Goal: Task Accomplishment & Management: Use online tool/utility

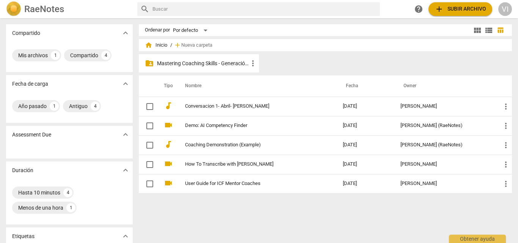
click at [220, 64] on p "Mastering Coaching Skills - Generación 31" at bounding box center [202, 64] width 91 height 8
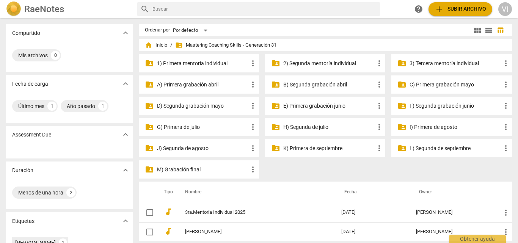
click at [423, 63] on p "3) Tercera mentoría individual" at bounding box center [455, 64] width 91 height 8
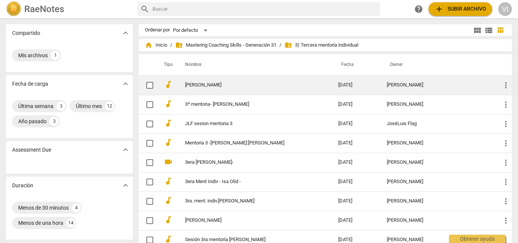
click at [221, 87] on link "[PERSON_NAME]" at bounding box center [248, 85] width 126 height 6
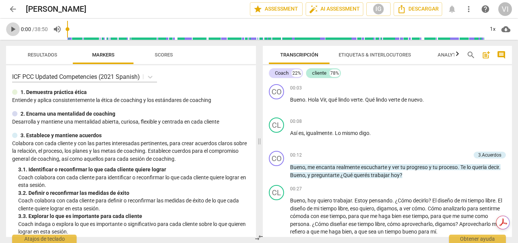
click at [13, 28] on span "play_arrow" at bounding box center [12, 29] width 9 height 9
click at [454, 154] on p "Add competency" at bounding box center [453, 155] width 36 height 7
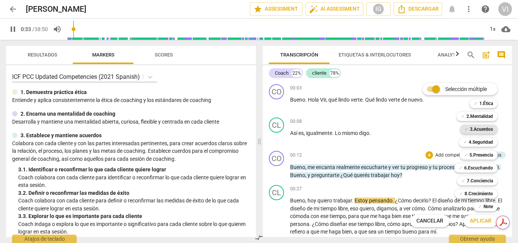
click at [482, 129] on b "3.Acuerdos" at bounding box center [481, 129] width 23 height 9
click at [480, 154] on b "5.Presencia" at bounding box center [482, 155] width 24 height 9
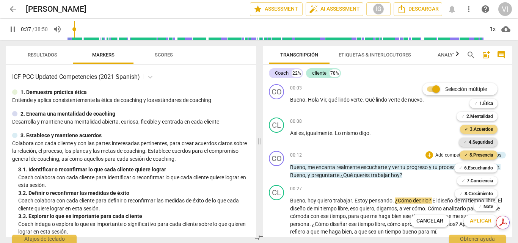
click at [480, 142] on b "4.Seguridad" at bounding box center [481, 142] width 24 height 9
click at [477, 222] on span "Aplicar" at bounding box center [481, 221] width 22 height 8
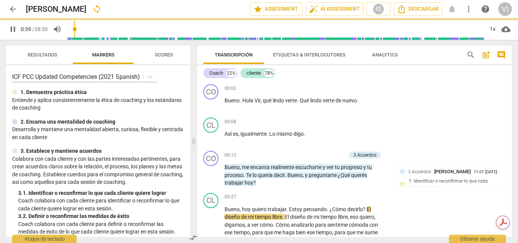
type input "40"
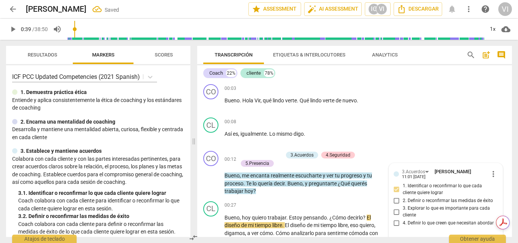
scroll to position [82, 0]
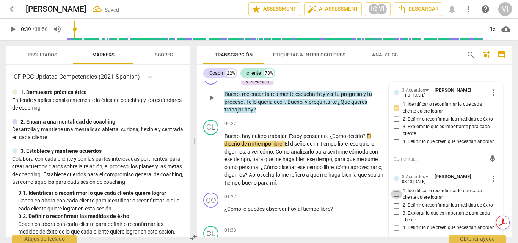
click at [397, 195] on input "1. Identificar o reconfirmar lo que cada cliente quiere lograr" at bounding box center [397, 194] width 12 height 9
checkbox input "true"
click at [518, 96] on div "Transcripción Etiquetas & Interlocutores Analytics search post_add comment Coac…" at bounding box center [356, 141] width 324 height 203
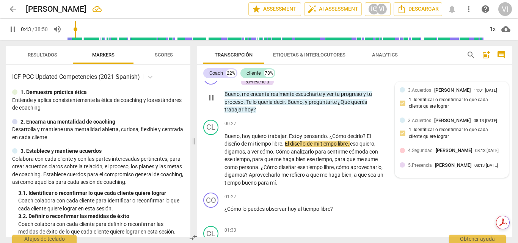
click at [431, 153] on span "4.Seguridad" at bounding box center [420, 150] width 25 height 5
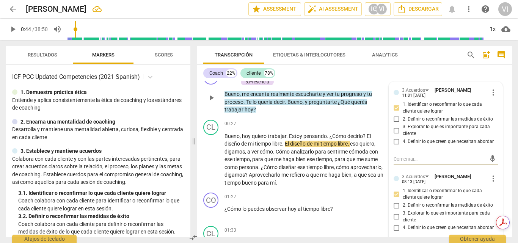
type input "44"
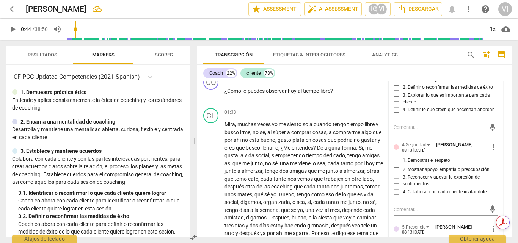
scroll to position [233, 0]
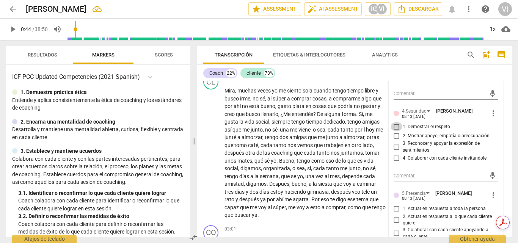
click at [394, 129] on input "1. Demostrar el respeto" at bounding box center [397, 126] width 12 height 9
checkbox input "true"
click at [395, 135] on input "2. Mostrar apoyo, empatía o preocupación" at bounding box center [397, 135] width 12 height 9
checkbox input "true"
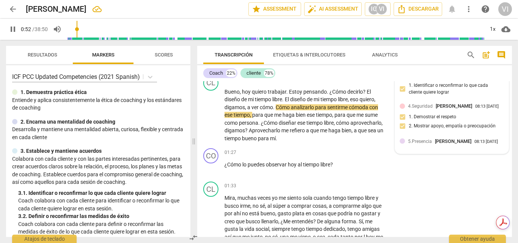
scroll to position [164, 0]
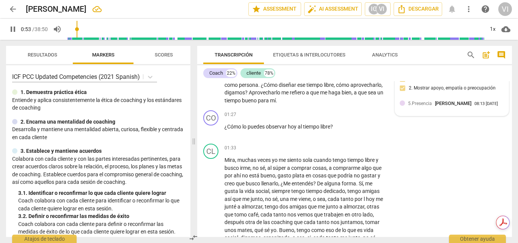
click at [475, 107] on div "08:13 [DATE]" at bounding box center [487, 104] width 24 height 5
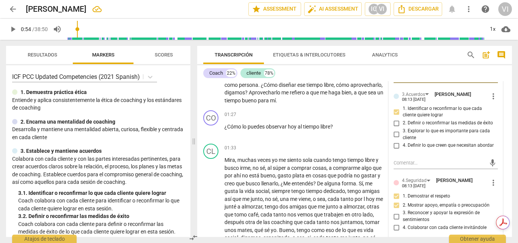
type input "54"
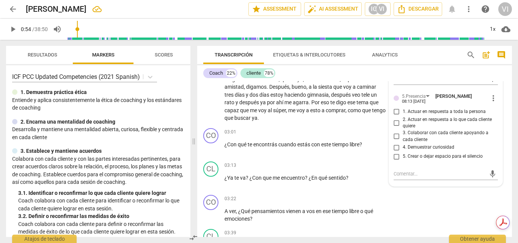
scroll to position [347, 0]
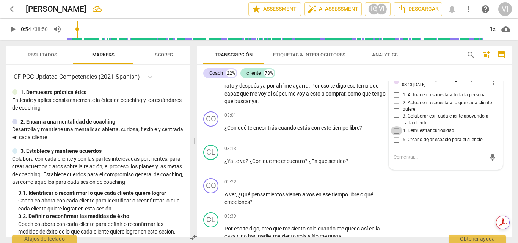
click at [397, 131] on input "4. Demuestrar curiosidad" at bounding box center [397, 130] width 12 height 9
checkbox input "true"
click at [12, 31] on span "play_arrow" at bounding box center [12, 29] width 9 height 9
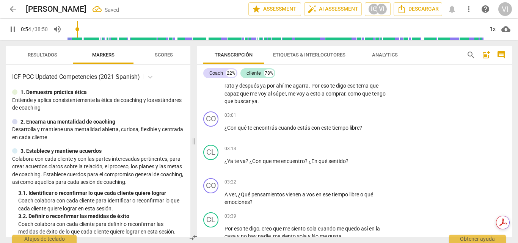
scroll to position [149, 0]
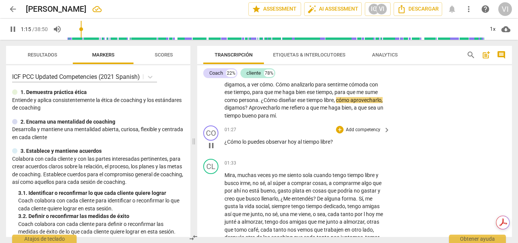
click at [360, 129] on p "Add competency" at bounding box center [363, 130] width 36 height 7
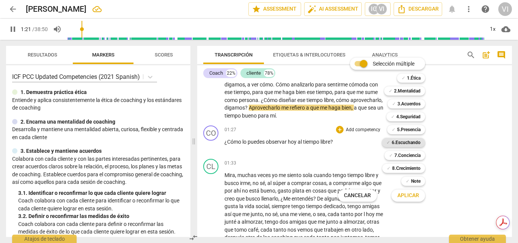
click at [410, 143] on b "6.Escuchando" at bounding box center [406, 142] width 29 height 9
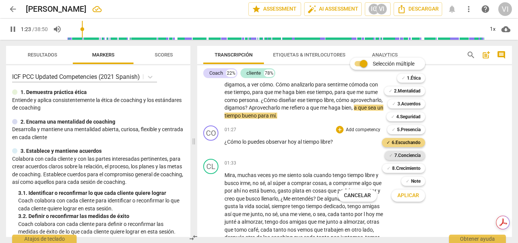
click at [409, 156] on b "7.Conciencia" at bounding box center [407, 155] width 26 height 9
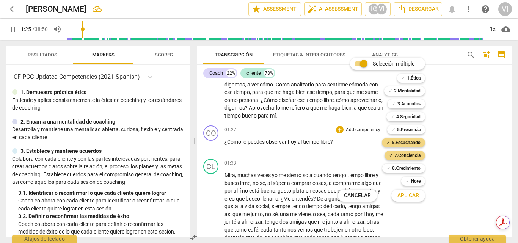
click at [409, 196] on span "Aplicar" at bounding box center [409, 196] width 22 height 8
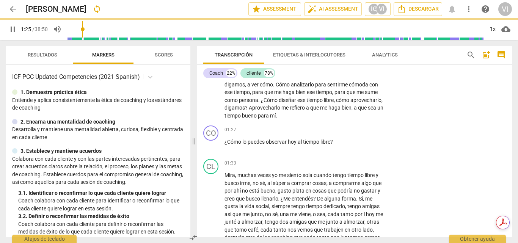
type input "86"
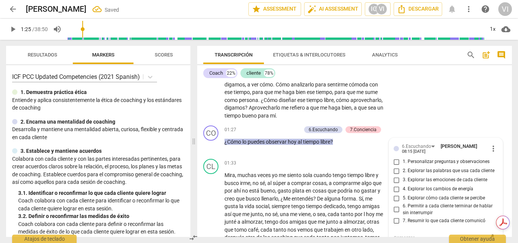
scroll to position [153, 0]
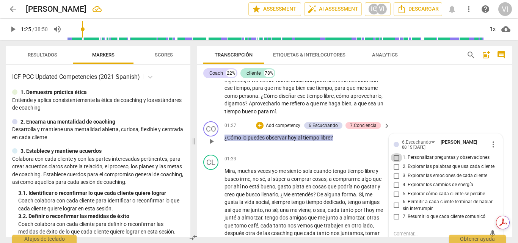
click at [394, 159] on input "1. Personalizar preguntas y observaciones" at bounding box center [397, 157] width 12 height 9
checkbox input "true"
click at [394, 194] on input "5. Explorar cómo cada cliente se percibe" at bounding box center [397, 194] width 12 height 9
checkbox input "true"
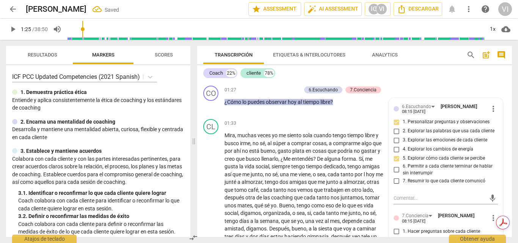
scroll to position [259, 0]
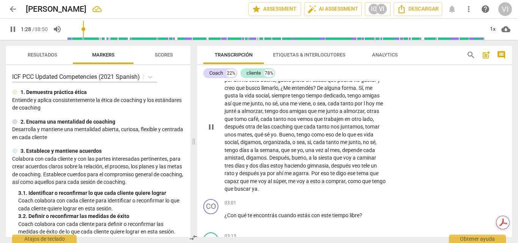
click at [460, 156] on div "CL play_arrow pause 01:33 + Add competency keyboard_arrow_right Mira , muchas v…" at bounding box center [354, 120] width 315 height 151
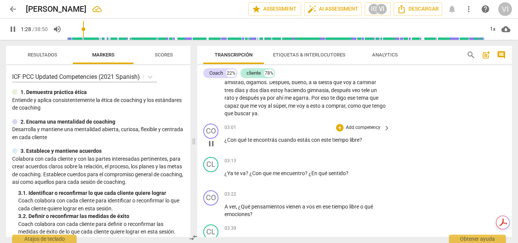
scroll to position [335, 0]
click at [512, 92] on div "Transcripción Etiquetas & Interlocutores Analytics search post_add comment Coac…" at bounding box center [356, 141] width 324 height 203
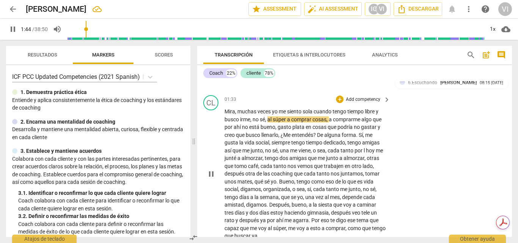
scroll to position [184, 0]
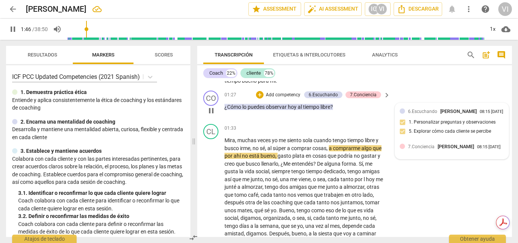
click at [442, 124] on div "6.Escuchando [PERSON_NAME] 08:15 [DATE] 1. Personalizar preguntas y observacion…" at bounding box center [452, 124] width 105 height 32
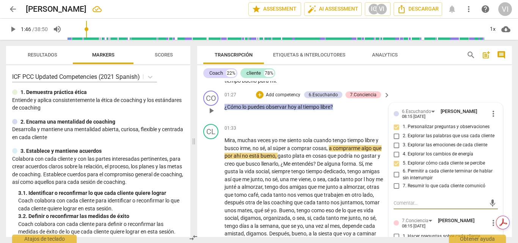
type input "107"
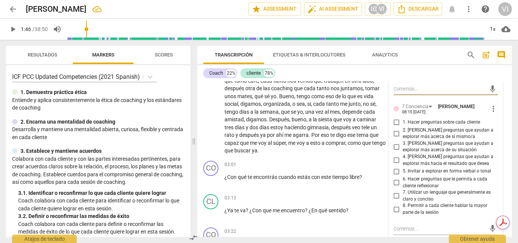
scroll to position [335, 0]
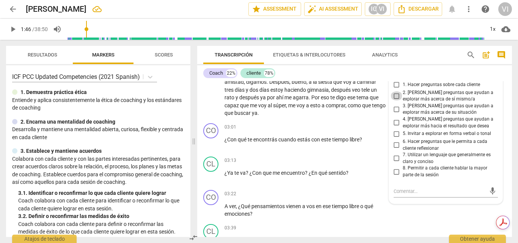
click at [395, 95] on input "2. [PERSON_NAME] preguntas que ayudan a explorar más acerca de sí mismo/a" at bounding box center [397, 95] width 12 height 9
checkbox input "true"
click at [396, 133] on input "5. Invitar a explorar en forma verbal o tonal" at bounding box center [397, 133] width 12 height 9
checkbox input "true"
click at [396, 144] on input "6. Hacer preguntas que le permita a cada cliente reflexionar" at bounding box center [397, 145] width 12 height 9
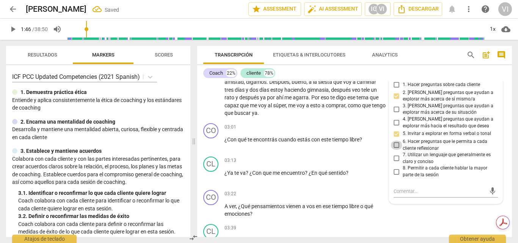
checkbox input "true"
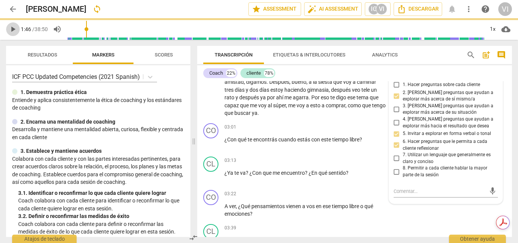
click at [14, 27] on span "play_arrow" at bounding box center [12, 29] width 9 height 9
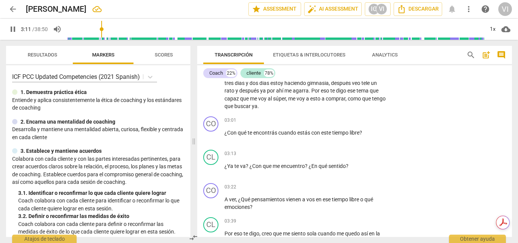
scroll to position [330, 0]
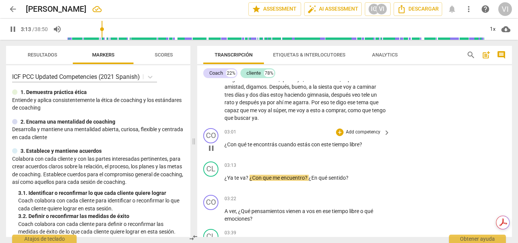
click at [366, 134] on p "Add competency" at bounding box center [363, 132] width 36 height 7
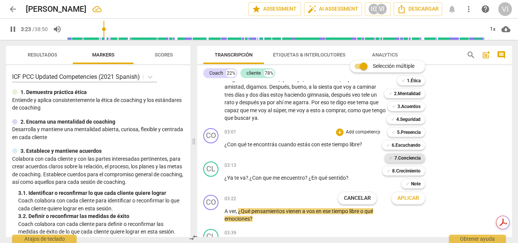
click at [410, 157] on b "7.Conciencia" at bounding box center [407, 158] width 26 height 9
click at [405, 199] on span "Aplicar" at bounding box center [409, 199] width 22 height 8
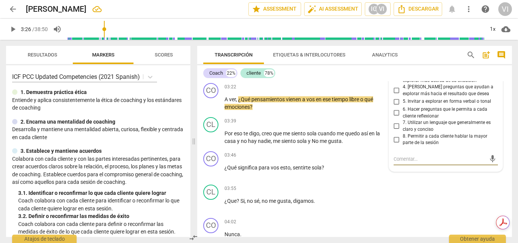
scroll to position [377, 0]
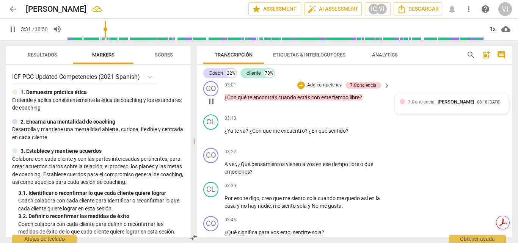
click at [464, 105] on div "7.Conciencia [PERSON_NAME] 08:18 [DATE]" at bounding box center [456, 101] width 96 height 7
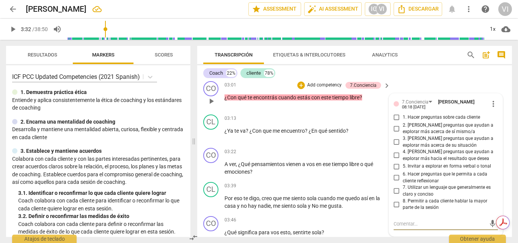
type input "212"
click at [395, 129] on input "2. [PERSON_NAME] preguntas que ayudan a explorar más acerca de sí mismo/a" at bounding box center [397, 128] width 12 height 9
checkbox input "true"
click at [13, 31] on span "play_arrow" at bounding box center [12, 29] width 9 height 9
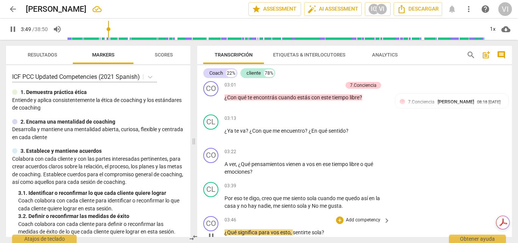
click at [362, 221] on p "Add competency" at bounding box center [363, 220] width 36 height 7
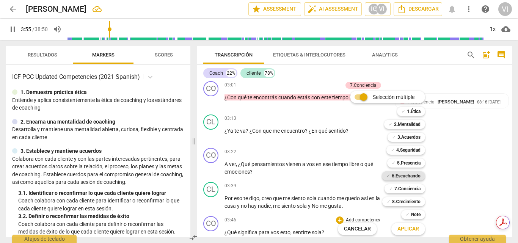
click at [407, 178] on b "6.Escuchando" at bounding box center [406, 175] width 29 height 9
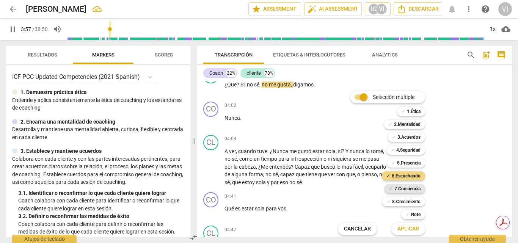
click at [407, 190] on b "7.Conciencia" at bounding box center [407, 188] width 26 height 9
click at [407, 229] on span "Aplicar" at bounding box center [409, 229] width 22 height 8
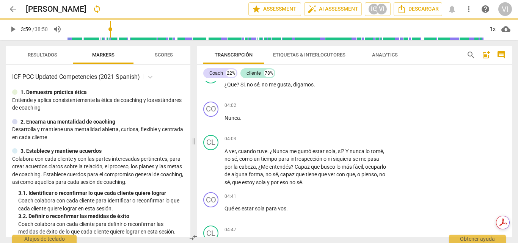
type input "239"
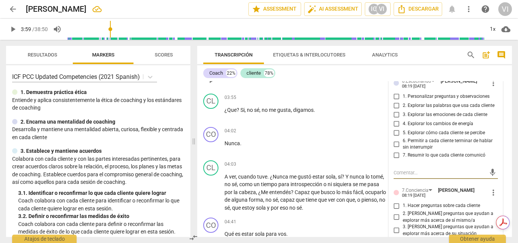
scroll to position [483, 0]
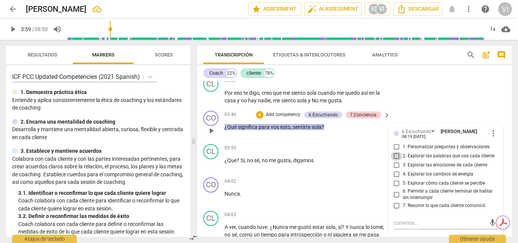
click at [395, 157] on input "2. Explorar las palabras que usa cada cliente" at bounding box center [397, 156] width 12 height 9
checkbox input "true"
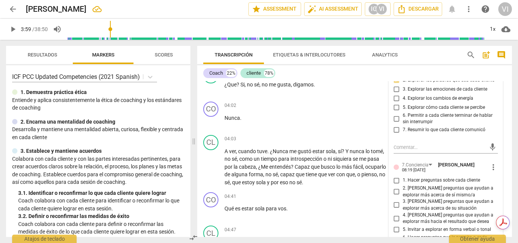
scroll to position [597, 0]
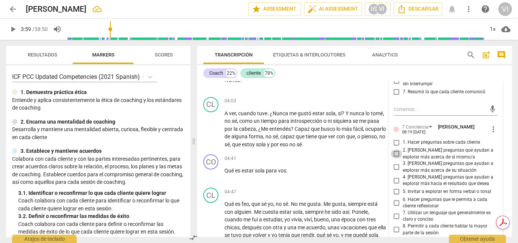
click at [397, 155] on input "2. [PERSON_NAME] preguntas que ayudan a explorar más acerca de sí mismo/a" at bounding box center [397, 153] width 12 height 9
checkbox input "true"
click at [394, 168] on input "3. [PERSON_NAME] preguntas que ayudan a explorar más acerca de su situación" at bounding box center [397, 167] width 12 height 9
checkbox input "true"
click at [396, 207] on input "6. Hacer preguntas que le permita a cada cliente reflexionar" at bounding box center [397, 202] width 12 height 9
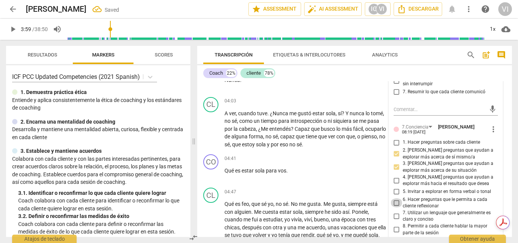
checkbox input "true"
click at [10, 31] on span "play_arrow" at bounding box center [12, 29] width 9 height 9
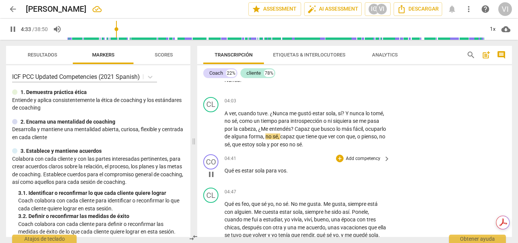
click at [363, 159] on p "Add competency" at bounding box center [363, 159] width 36 height 7
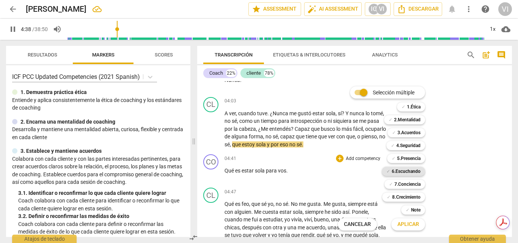
click at [406, 171] on b "6.Escuchando" at bounding box center [406, 171] width 29 height 9
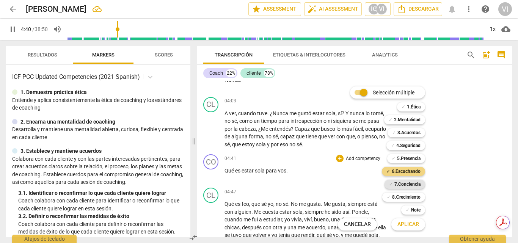
click at [409, 187] on b "7.Conciencia" at bounding box center [407, 184] width 26 height 9
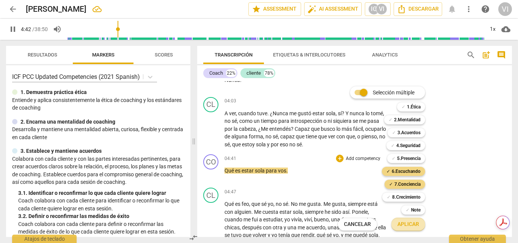
click at [408, 226] on span "Aplicar" at bounding box center [409, 225] width 22 height 8
type input "283"
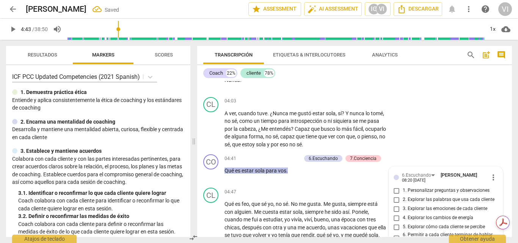
scroll to position [705, 0]
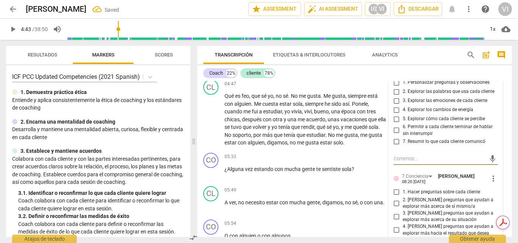
click at [394, 93] on input "2. Explorar las palabras que usa cada cliente" at bounding box center [397, 91] width 12 height 9
checkbox input "true"
click at [396, 129] on input "6. Permitir a cada cliente terminar de hablar sin interrumpir" at bounding box center [397, 130] width 12 height 9
checkbox input "true"
click at [396, 204] on input "2. [PERSON_NAME] preguntas que ayudan a explorar más acerca de sí mismo/a" at bounding box center [397, 203] width 12 height 9
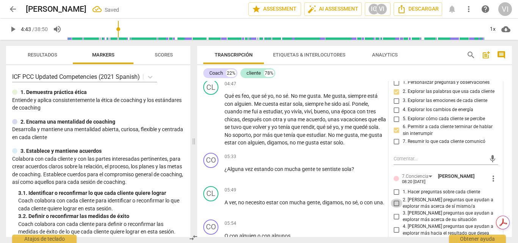
checkbox input "true"
click at [395, 191] on input "1. Hacer preguntas sobre cada cliente" at bounding box center [397, 192] width 12 height 9
checkbox input "true"
click at [13, 28] on span "play_arrow" at bounding box center [12, 29] width 9 height 9
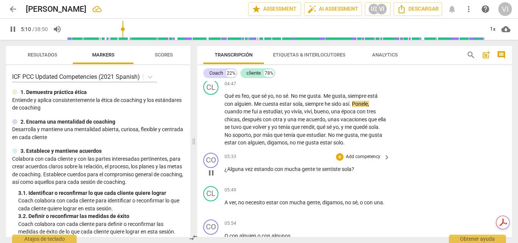
click at [367, 156] on p "Add competency" at bounding box center [363, 157] width 36 height 7
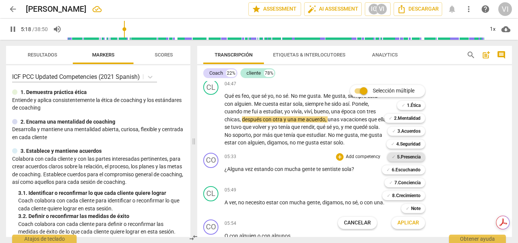
click at [406, 156] on b "5.Presencia" at bounding box center [409, 156] width 24 height 9
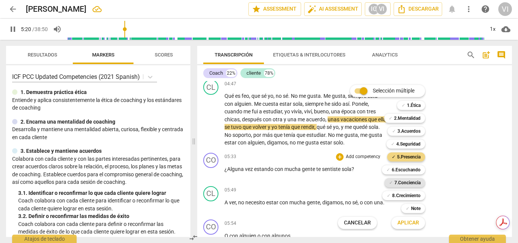
click at [407, 183] on b "7.Conciencia" at bounding box center [407, 182] width 26 height 9
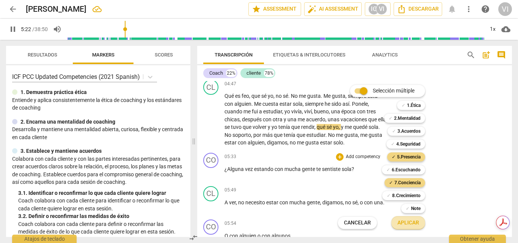
click at [407, 221] on span "Aplicar" at bounding box center [409, 223] width 22 height 8
type input "323"
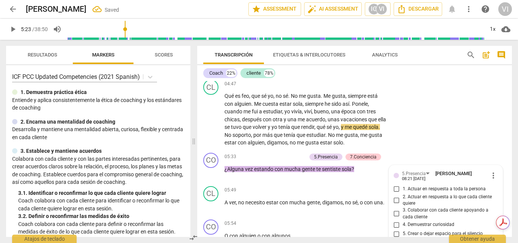
scroll to position [797, 0]
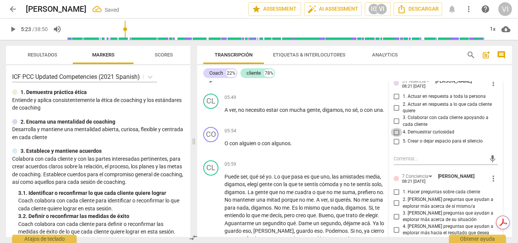
click at [397, 134] on input "4. Demuestrar curiosidad" at bounding box center [397, 132] width 12 height 9
checkbox input "true"
click at [394, 98] on input "1. Actuar en respuesta a toda la persona" at bounding box center [397, 96] width 12 height 9
checkbox input "true"
click at [397, 194] on input "1. Hacer preguntas sobre cada cliente" at bounding box center [397, 191] width 12 height 9
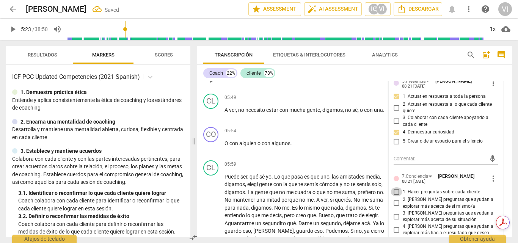
checkbox input "true"
click at [397, 201] on input "2. [PERSON_NAME] preguntas que ayudan a explorar más acerca de sí mismo/a" at bounding box center [397, 203] width 12 height 9
checkbox input "true"
click at [396, 218] on input "3. [PERSON_NAME] preguntas que ayudan a explorar más acerca de su situación" at bounding box center [397, 216] width 12 height 9
checkbox input "true"
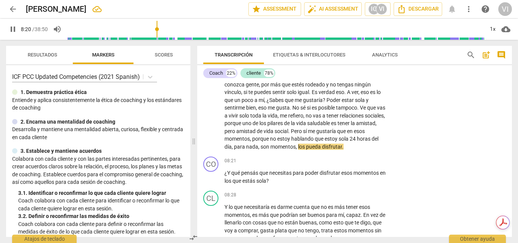
scroll to position [972, 0]
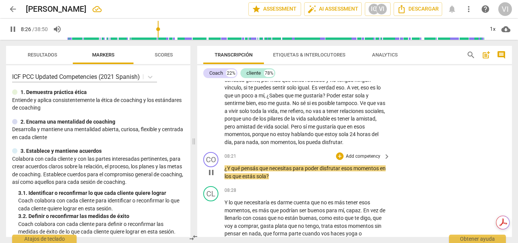
click at [369, 157] on p "Add competency" at bounding box center [363, 156] width 36 height 7
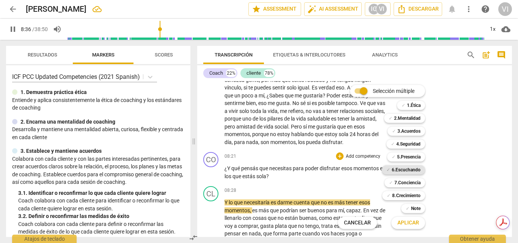
click at [412, 172] on b "6.Escuchando" at bounding box center [406, 169] width 29 height 9
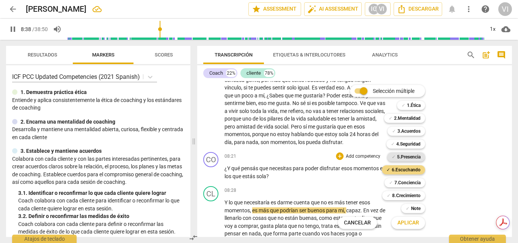
click at [412, 157] on b "5.Presencia" at bounding box center [409, 156] width 24 height 9
click at [411, 183] on b "7.Conciencia" at bounding box center [407, 182] width 26 height 9
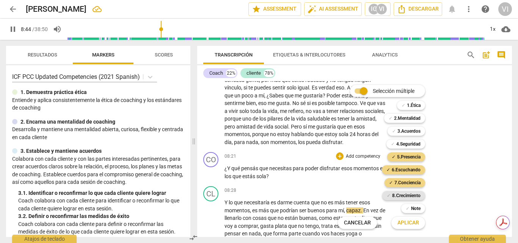
click at [398, 198] on b "8.Сrecimiento" at bounding box center [406, 195] width 28 height 9
click at [407, 224] on span "Aplicar" at bounding box center [409, 223] width 22 height 8
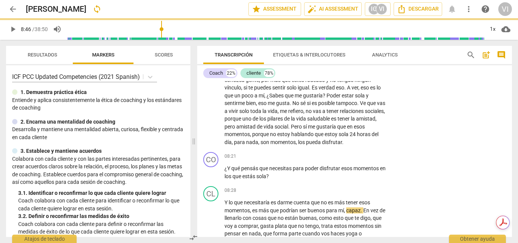
type input "526"
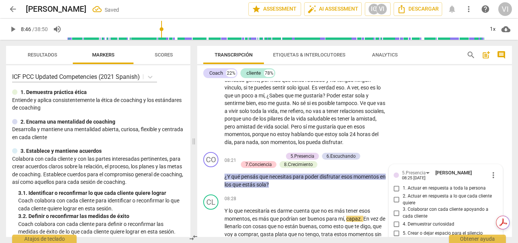
scroll to position [1064, 0]
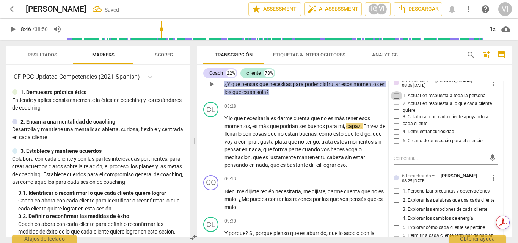
click at [394, 97] on input "1. Actuar en respuesta a toda la persona" at bounding box center [397, 95] width 12 height 9
checkbox input "true"
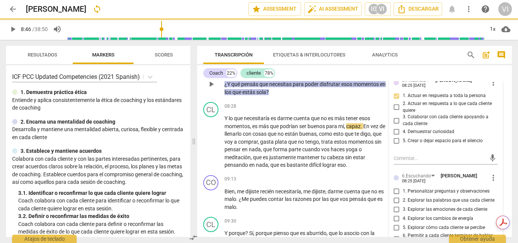
click at [395, 134] on input "4. Demuestrar curiosidad" at bounding box center [397, 131] width 12 height 9
checkbox input "true"
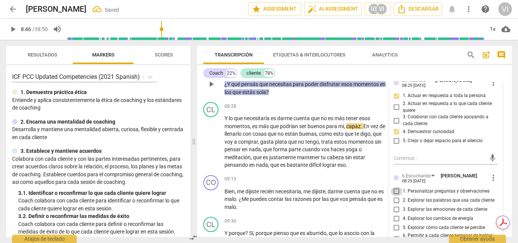
click at [394, 194] on input "1. Personalizar preguntas y observaciones" at bounding box center [397, 191] width 12 height 9
checkbox input "true"
click at [394, 202] on input "2. Explorar las palabras que usa cada cliente" at bounding box center [397, 200] width 12 height 9
checkbox input "true"
click at [394, 230] on input "5. Explorar cómo cada cliente se percibe" at bounding box center [397, 227] width 12 height 9
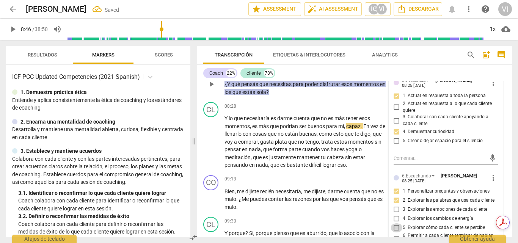
checkbox input "true"
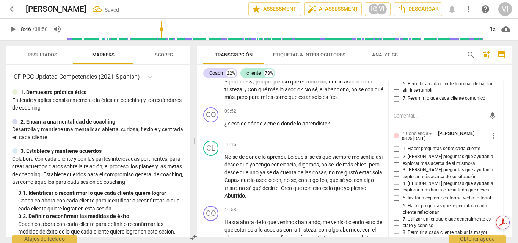
scroll to position [1254, 0]
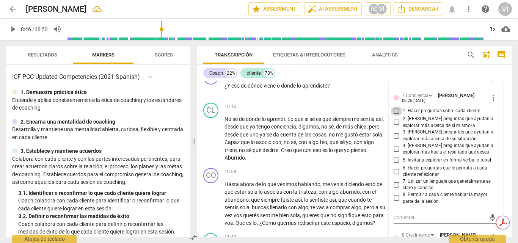
click at [394, 112] on input "1. Hacer preguntas sobre cada cliente" at bounding box center [397, 111] width 12 height 9
checkbox input "true"
click at [395, 125] on input "2. [PERSON_NAME] preguntas que ayudan a explorar más acerca de sí mismo/a" at bounding box center [397, 122] width 12 height 9
checkbox input "true"
click at [394, 176] on input "6. Hacer preguntas que le permita a cada cliente reflexionar" at bounding box center [397, 171] width 12 height 9
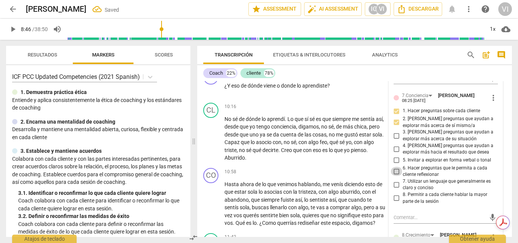
checkbox input "true"
click at [14, 31] on span "play_arrow" at bounding box center [12, 29] width 9 height 9
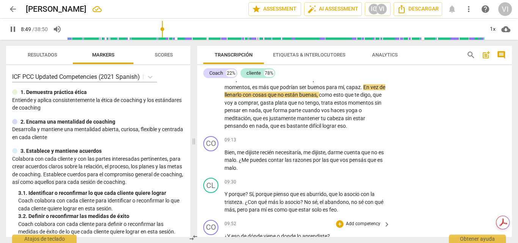
scroll to position [1102, 0]
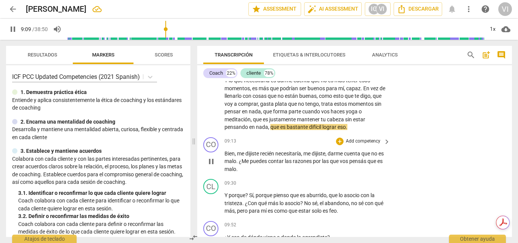
click at [370, 142] on p "Add competency" at bounding box center [363, 141] width 36 height 7
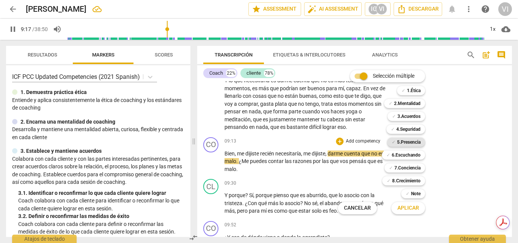
click at [416, 142] on b "5.Presencia" at bounding box center [409, 142] width 24 height 9
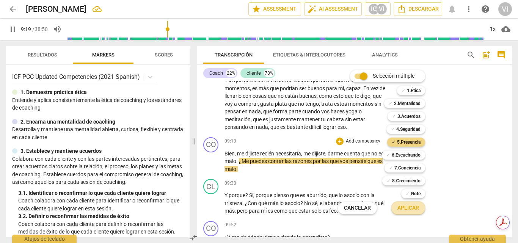
click at [406, 209] on span "Aplicar" at bounding box center [409, 208] width 22 height 8
type input "560"
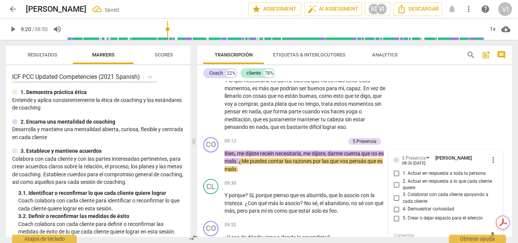
scroll to position [1105, 0]
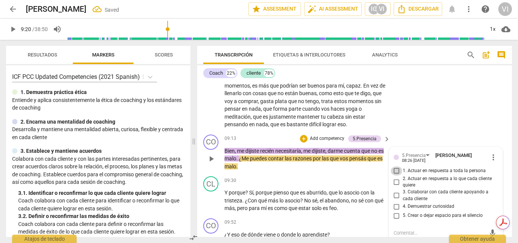
click at [397, 173] on input "1. Actuar en respuesta a toda la persona" at bounding box center [397, 171] width 12 height 9
checkbox input "true"
click at [394, 209] on input "4. Demuestrar curiosidad" at bounding box center [397, 206] width 12 height 9
checkbox input "true"
click at [454, 99] on div "CL play_arrow pause 08:28 + Add competency keyboard_arrow_right Y lo que necesi…" at bounding box center [354, 94] width 315 height 73
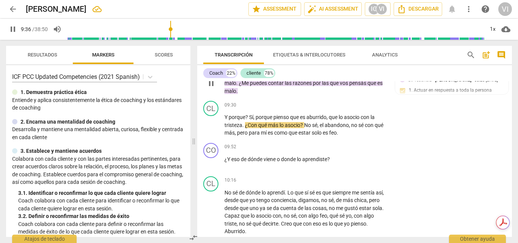
scroll to position [1181, 0]
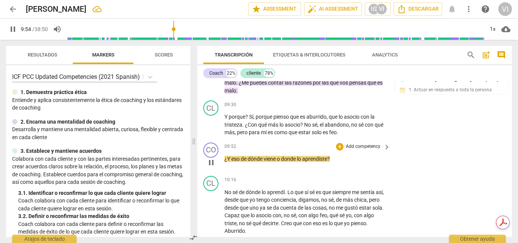
click at [363, 148] on p "Add competency" at bounding box center [363, 146] width 36 height 7
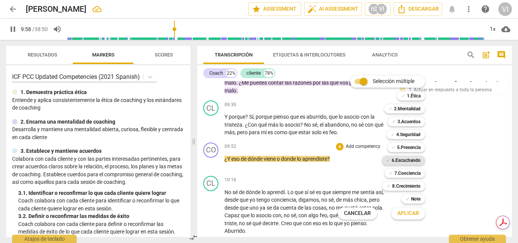
click at [402, 162] on b "6.Escuchando" at bounding box center [406, 160] width 29 height 9
click at [405, 147] on b "5.Presencia" at bounding box center [409, 147] width 24 height 9
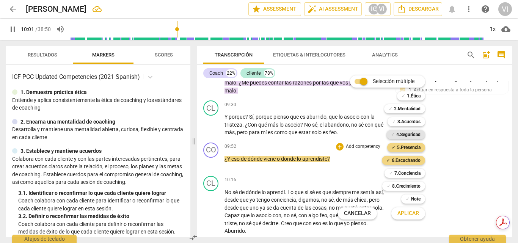
click at [405, 138] on b "4.Seguridad" at bounding box center [408, 134] width 24 height 9
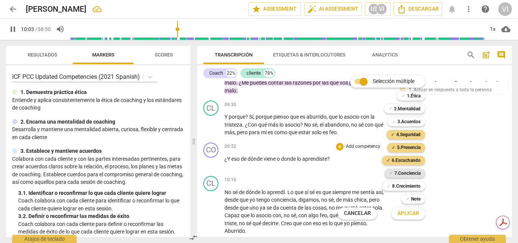
click at [401, 172] on b "7.Conciencia" at bounding box center [407, 173] width 26 height 9
click at [407, 214] on span "Aplicar" at bounding box center [409, 214] width 22 height 8
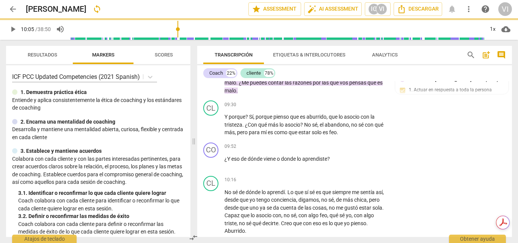
type input "605"
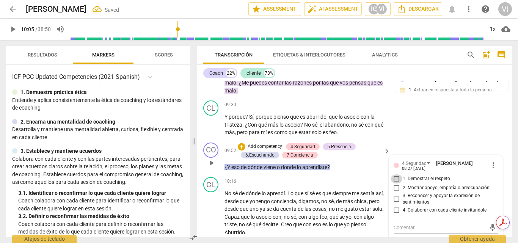
click at [394, 180] on input "1. Demostrar el respeto" at bounding box center [397, 178] width 12 height 9
checkbox input "true"
click at [394, 189] on input "2. Mostrar apoyo, empatía o preocupación" at bounding box center [397, 188] width 12 height 9
checkbox input "true"
click at [394, 201] on input "3. Reconocer y apoyar la expresión de sentimientos" at bounding box center [397, 199] width 12 height 9
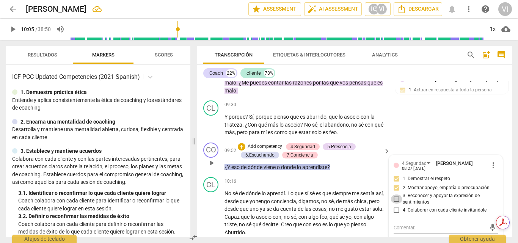
checkbox input "true"
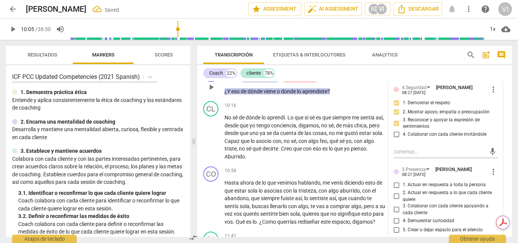
scroll to position [1295, 0]
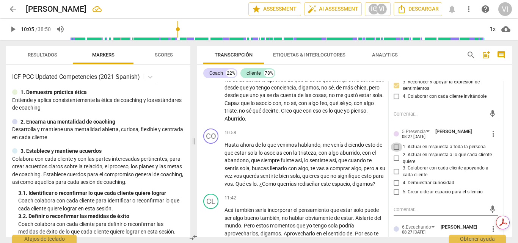
click at [394, 148] on input "1. Actuar en respuesta a toda la persona" at bounding box center [397, 147] width 12 height 9
checkbox input "true"
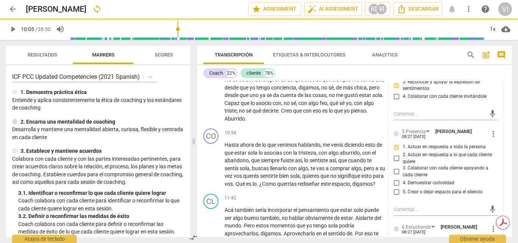
click at [394, 185] on input "4. Demuestrar curiosidad" at bounding box center [397, 183] width 12 height 9
checkbox input "true"
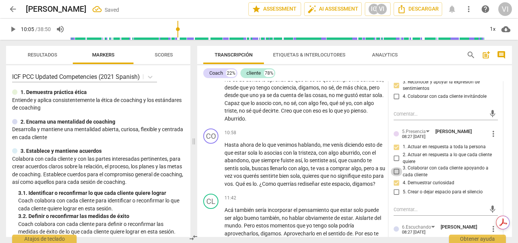
click at [394, 173] on input "3. Colaborar con cada cliente apoyando a cada cliente" at bounding box center [397, 171] width 12 height 9
checkbox input "true"
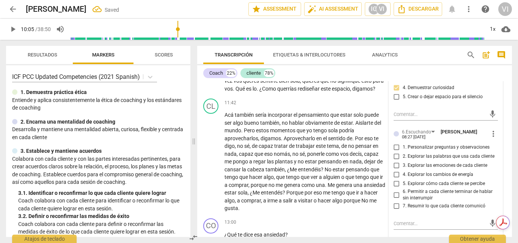
scroll to position [1408, 0]
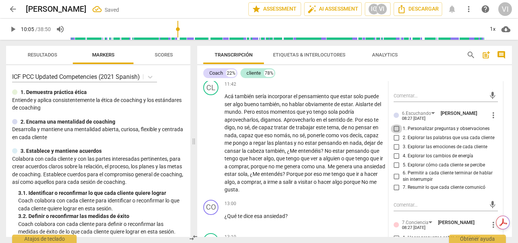
click at [396, 127] on input "1. Personalizar preguntas y observaciones" at bounding box center [397, 128] width 12 height 9
checkbox input "true"
click at [394, 166] on input "5. Explorar cómo cada cliente se percibe" at bounding box center [397, 165] width 12 height 9
checkbox input "true"
click at [394, 178] on input "6. Permitir a cada cliente terminar de hablar sin interrumpir" at bounding box center [397, 176] width 12 height 9
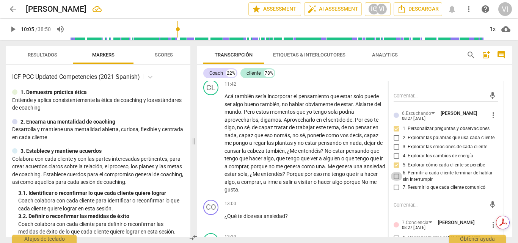
checkbox input "true"
click at [13, 30] on span "play_arrow" at bounding box center [12, 29] width 9 height 9
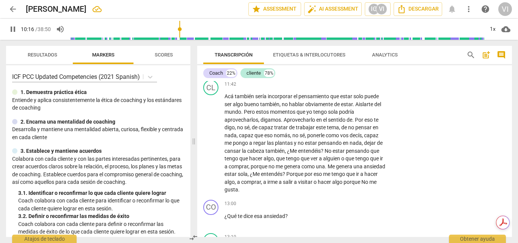
scroll to position [1290, 0]
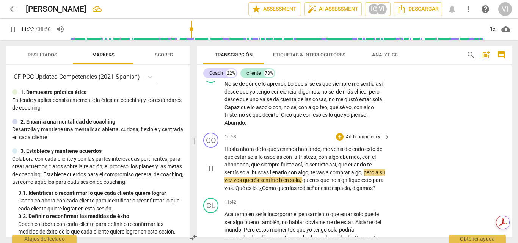
click at [371, 137] on p "Add competency" at bounding box center [363, 137] width 36 height 7
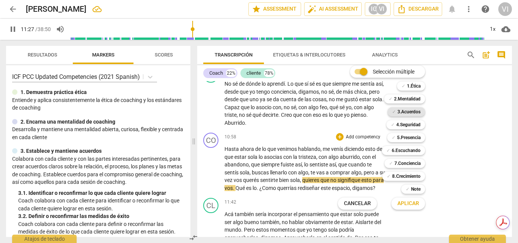
click at [410, 110] on b "3.Acuerdos" at bounding box center [409, 111] width 23 height 9
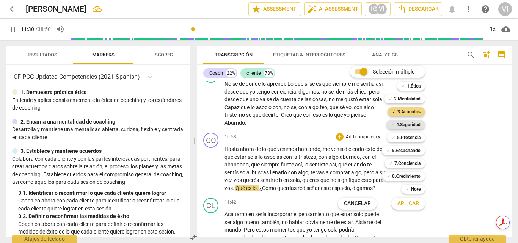
click at [410, 123] on b "4.Seguridad" at bounding box center [408, 124] width 24 height 9
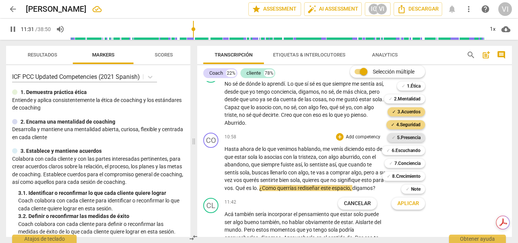
click at [411, 137] on b "5.Presencia" at bounding box center [409, 137] width 24 height 9
click at [409, 207] on span "Aplicar" at bounding box center [409, 204] width 22 height 8
type input "694"
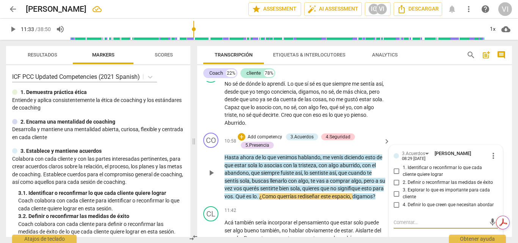
click at [392, 208] on input "4. Definir lo que creen que necesitan abordar" at bounding box center [397, 205] width 12 height 9
checkbox input "true"
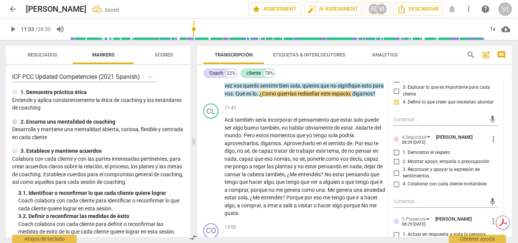
scroll to position [1404, 0]
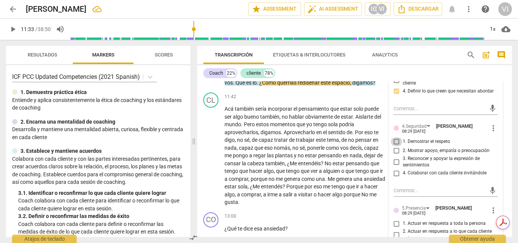
click at [396, 143] on input "1. Demostrar el respeto" at bounding box center [397, 141] width 12 height 9
checkbox input "true"
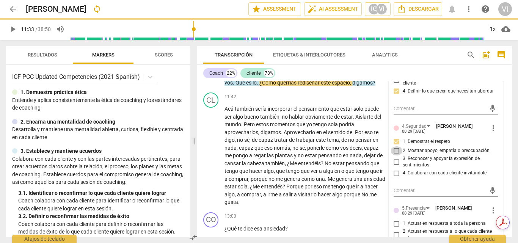
click at [394, 154] on input "2. Mostrar apoyo, empatía o preocupación" at bounding box center [397, 150] width 12 height 9
checkbox input "true"
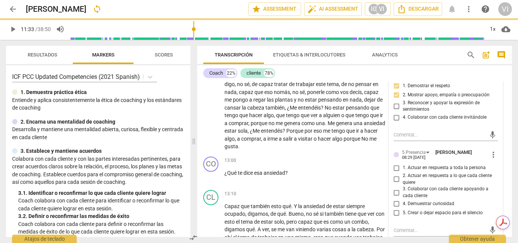
scroll to position [1480, 0]
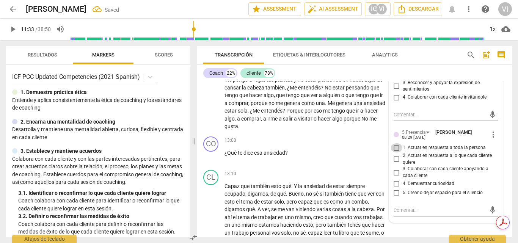
click at [395, 151] on input "1. Actuar en respuesta a toda la persona" at bounding box center [397, 147] width 12 height 9
checkbox input "true"
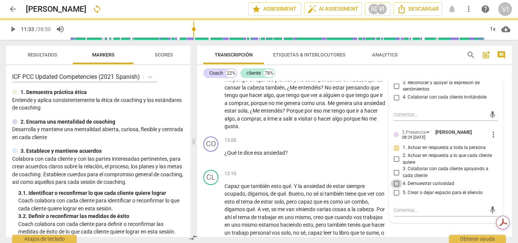
click at [396, 188] on input "4. Demuestrar curiosidad" at bounding box center [397, 183] width 12 height 9
checkbox input "true"
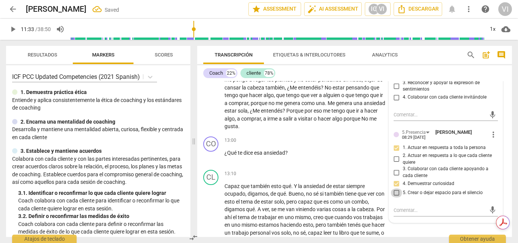
click at [396, 194] on input "5. Crear o dejar espacio para el silencio" at bounding box center [397, 193] width 12 height 9
checkbox input "true"
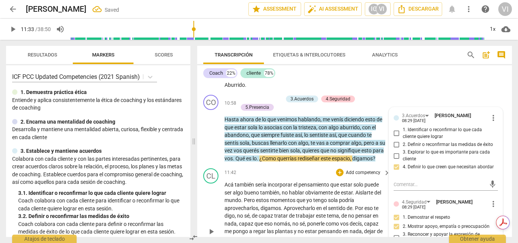
scroll to position [1366, 0]
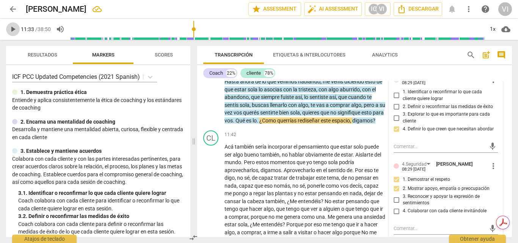
click at [12, 28] on span "play_arrow" at bounding box center [12, 29] width 9 height 9
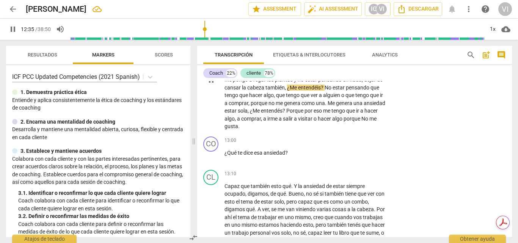
scroll to position [1442, 0]
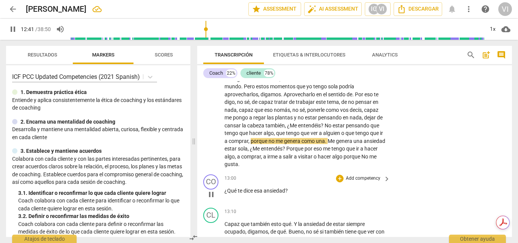
click at [357, 182] on p "Add competency" at bounding box center [363, 178] width 36 height 7
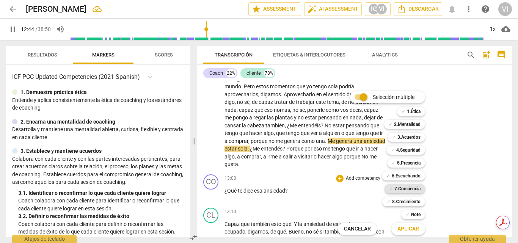
click at [405, 187] on b "7.Conciencia" at bounding box center [407, 188] width 26 height 9
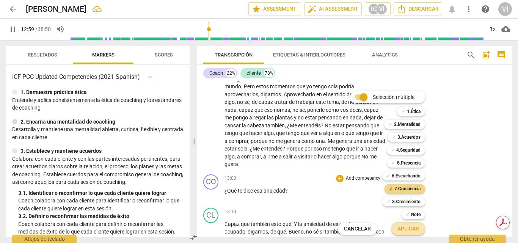
click at [402, 229] on span "Aplicar" at bounding box center [409, 229] width 22 height 8
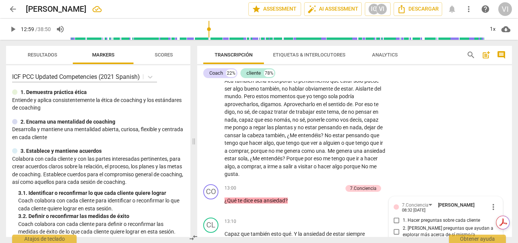
scroll to position [1444, 0]
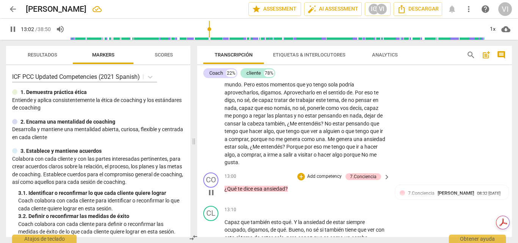
click at [331, 180] on p "Add competency" at bounding box center [324, 176] width 36 height 7
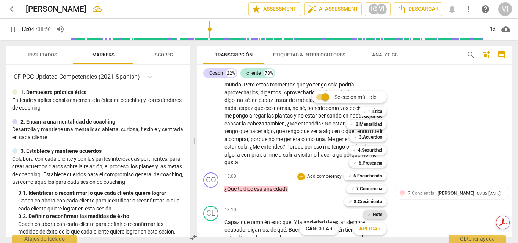
click at [376, 216] on b "Note" at bounding box center [377, 214] width 9 height 9
click at [374, 231] on span "Aplicar" at bounding box center [370, 229] width 22 height 8
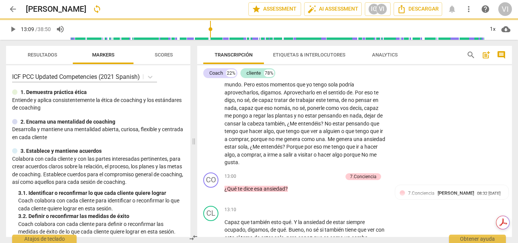
type input "789"
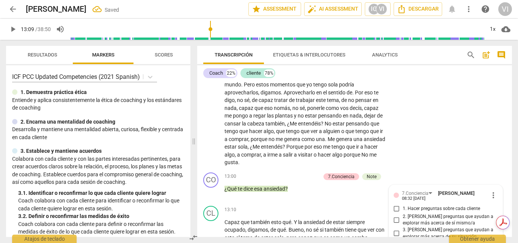
scroll to position [1609, 0]
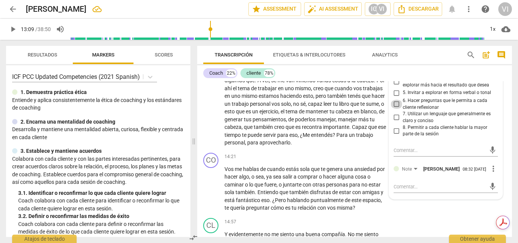
click at [396, 109] on input "6. Hacer preguntas que le permita a cada cliente reflexionar" at bounding box center [397, 104] width 12 height 9
checkbox input "true"
click at [396, 86] on input "4. [PERSON_NAME] preguntas que ayudan a explorar más hacia el resultado que des…" at bounding box center [397, 81] width 12 height 9
checkbox input "true"
click at [394, 97] on input "5. Invitar a explorar en forma verbal o tonal" at bounding box center [397, 92] width 12 height 9
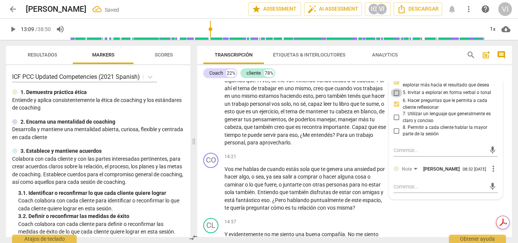
checkbox input "true"
click at [396, 135] on input "8. Permitir a cada cliente hablar la mayor parte de la sesión" at bounding box center [397, 130] width 12 height 9
checkbox input "true"
click at [398, 190] on textarea at bounding box center [440, 186] width 93 height 7
type textarea "C"
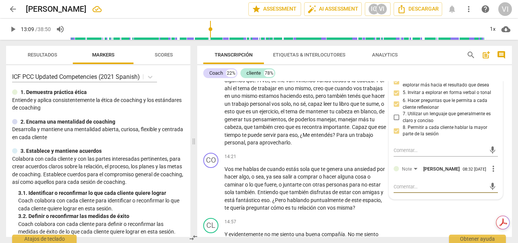
type textarea "C"
type textarea "Co"
type textarea "Com"
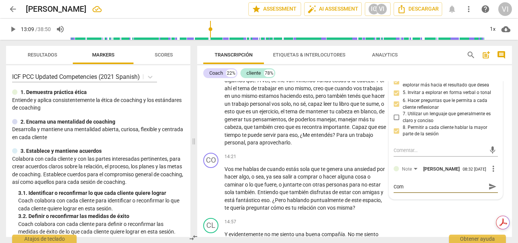
type textarea "Comp"
type textarea "Compa"
type textarea "Compar"
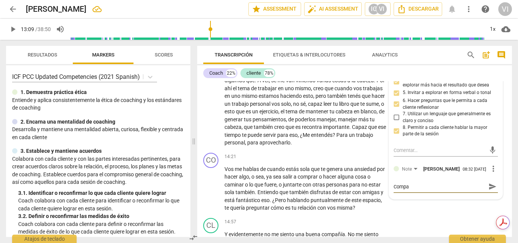
type textarea "Compar"
type textarea "Compart"
type textarea "Comparti"
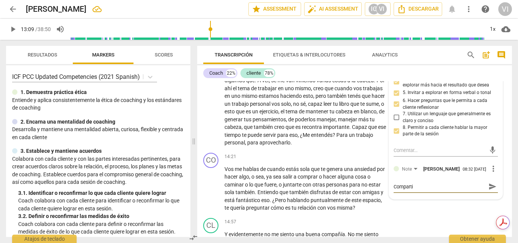
type textarea "Compartir"
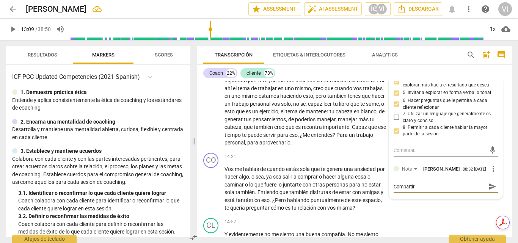
type textarea "Compartir"
type textarea "Comparti"
type textarea "Compartir"
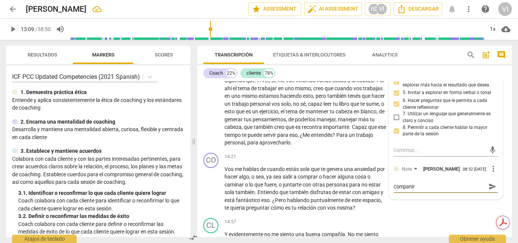
type textarea "Compartir"
type textarea "Compartir t"
type textarea "Compartir tu"
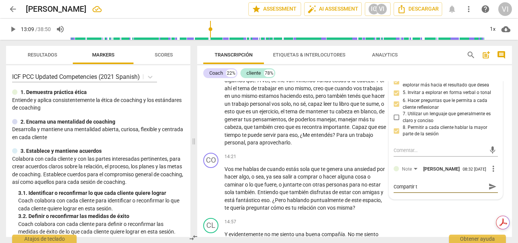
type textarea "Compartir tu"
type textarea "Compartir tu i"
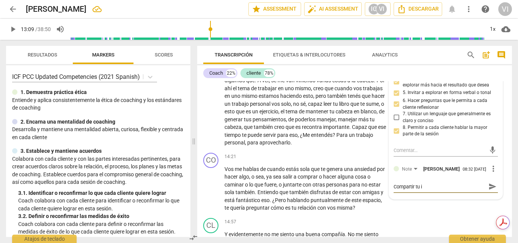
type textarea "Compartir tu in"
type textarea "Compartir tu int"
type textarea "Compartir tu intu"
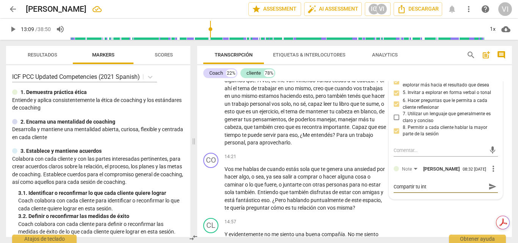
type textarea "Compartir tu intu"
type textarea "Compartir tu intui"
type textarea "Compartir tu intuic"
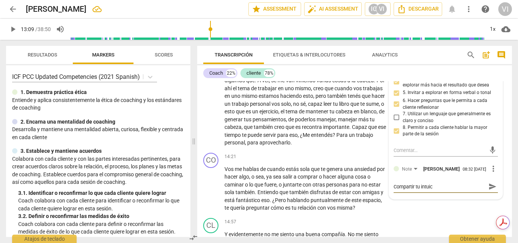
type textarea "Compartir tu intuici"
type textarea "Compartir tu intuició"
type textarea "Compartir tu intuición"
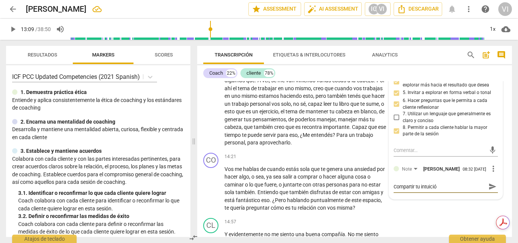
type textarea "Compartir tu intuición"
type textarea "Compartir tu intuición c"
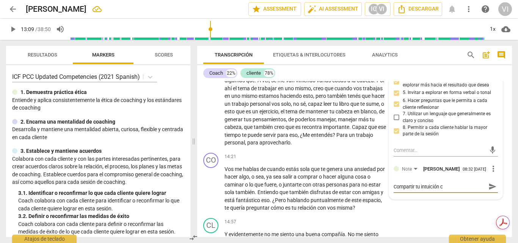
type textarea "Compartir tu intuición co"
type textarea "Compartir tu intuición con"
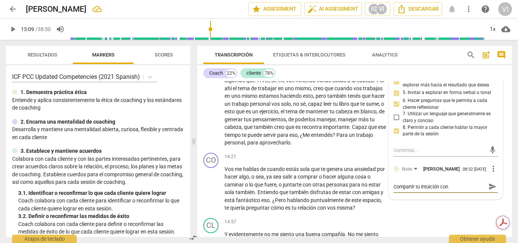
type textarea "Compartir tu intuición con"
type textarea "Compartir tu intuición con u"
type textarea "Compartir tu intuición con un"
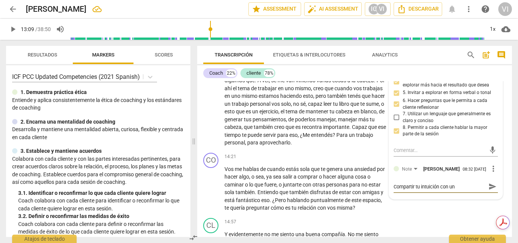
type textarea "Compartir tu intuición con una"
type textarea "Compartir tu intuición con una p"
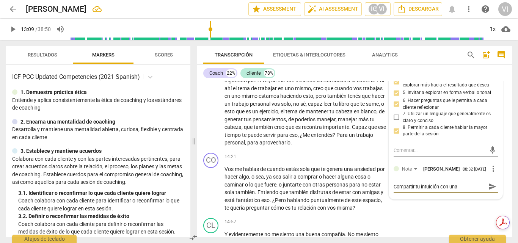
type textarea "Compartir tu intuición con una p"
type textarea "Compartir tu intuición con una pr"
type textarea "Compartir tu intuición con una pre"
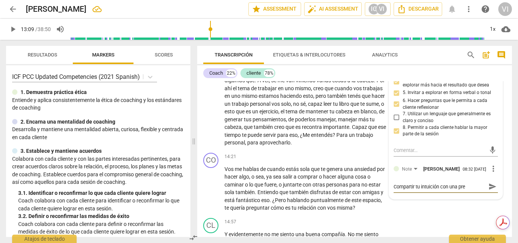
type textarea "Compartir tu intuición con una preg"
type textarea "Compartir tu intuición con una pregu"
type textarea "Compartir tu intuición con una pregun"
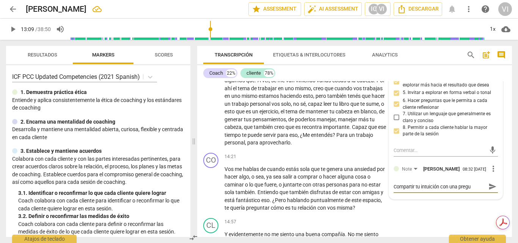
type textarea "Compartir tu intuición con una pregun"
type textarea "Compartir tu intuición con una pregunt"
type textarea "Compartir tu intuición con una pregunta"
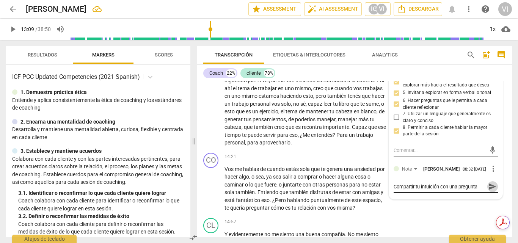
click at [489, 191] on span "send" at bounding box center [493, 186] width 8 height 8
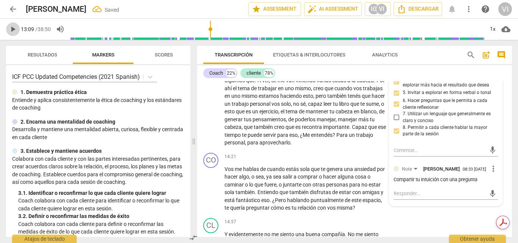
click at [12, 30] on span "play_arrow" at bounding box center [12, 29] width 9 height 9
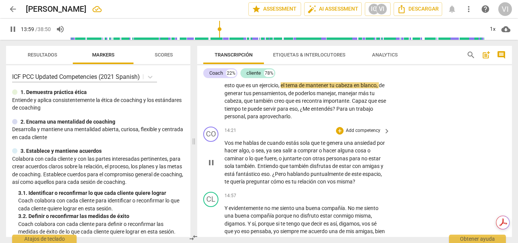
scroll to position [1647, 0]
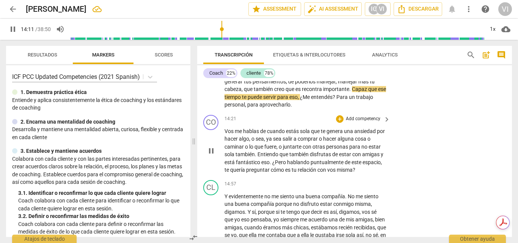
click at [362, 123] on p "Add competency" at bounding box center [363, 119] width 36 height 7
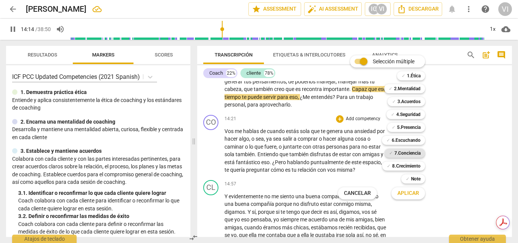
click at [409, 154] on b "7.Conciencia" at bounding box center [407, 153] width 26 height 9
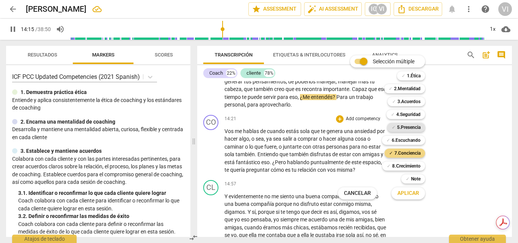
click at [412, 128] on b "5.Presencia" at bounding box center [409, 127] width 24 height 9
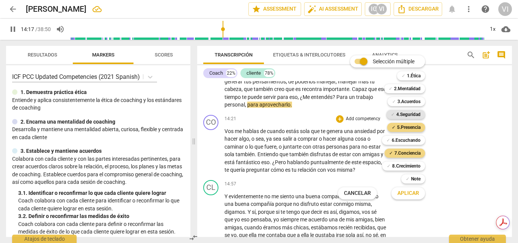
click at [410, 114] on b "4.Seguridad" at bounding box center [408, 114] width 24 height 9
click at [408, 141] on b "6.Escuchando" at bounding box center [406, 140] width 29 height 9
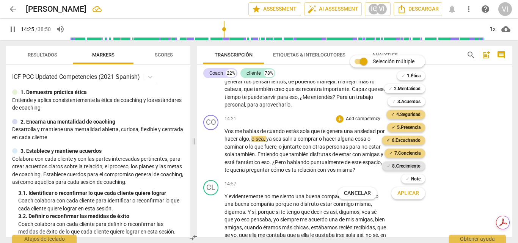
click at [402, 166] on b "8.Сrecimiento" at bounding box center [406, 166] width 28 height 9
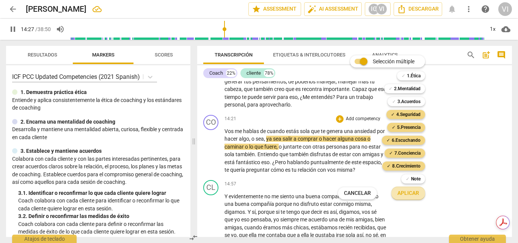
click at [407, 193] on span "Aplicar" at bounding box center [409, 194] width 22 height 8
type input "868"
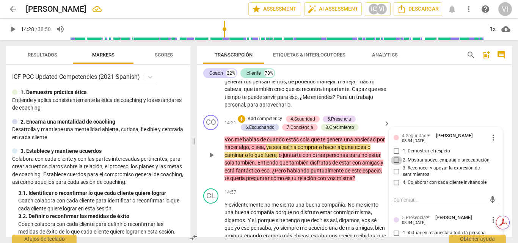
click at [396, 165] on input "2. Mostrar apoyo, empatía o preocupación" at bounding box center [397, 160] width 12 height 9
checkbox input "true"
click at [396, 176] on input "3. Reconocer y apoyar la expresión de sentimientos" at bounding box center [397, 171] width 12 height 9
checkbox input "true"
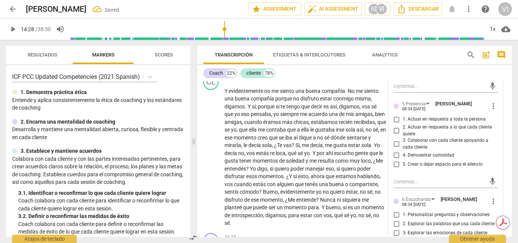
click at [396, 124] on input "1. Actuar en respuesta a toda la persona" at bounding box center [397, 119] width 12 height 9
checkbox input "true"
click at [396, 135] on input "2. Actuar en respuesta a lo que cada cliente quiere" at bounding box center [397, 130] width 12 height 9
checkbox input "true"
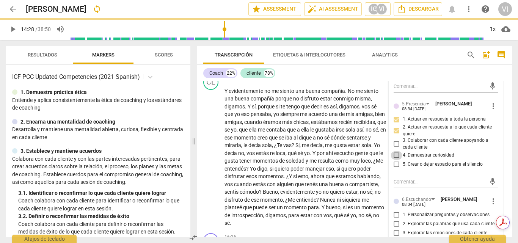
click at [396, 160] on input "4. Demuestrar curiosidad" at bounding box center [397, 155] width 12 height 9
checkbox input "true"
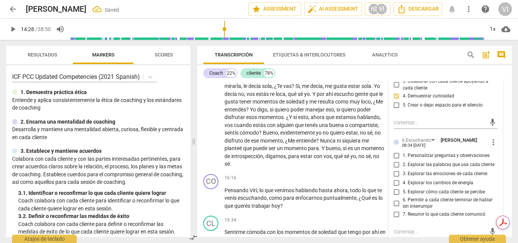
scroll to position [1837, 0]
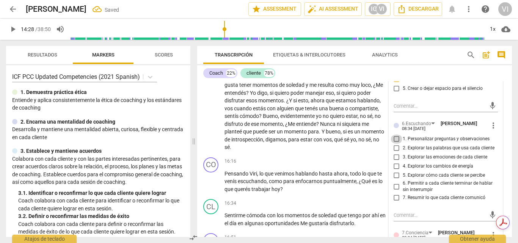
click at [396, 144] on input "1. Personalizar preguntas y observaciones" at bounding box center [397, 139] width 12 height 9
checkbox input "true"
click at [396, 162] on input "3. Explorar las emociones de cada cliente" at bounding box center [397, 157] width 12 height 9
checkbox input "true"
click at [394, 171] on input "4. Explorar los cambios de energía" at bounding box center [397, 166] width 12 height 9
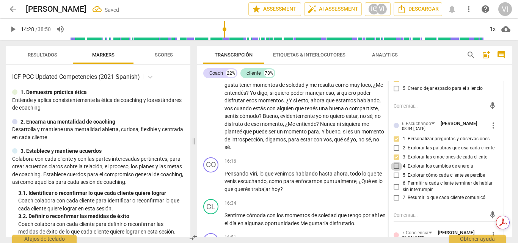
checkbox input "true"
click at [394, 191] on input "6. Permitir a cada cliente terminar de hablar sin interrumpir" at bounding box center [397, 186] width 12 height 9
checkbox input "true"
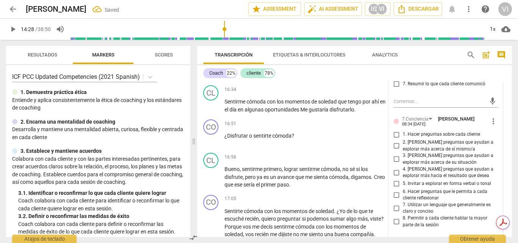
scroll to position [1988, 0]
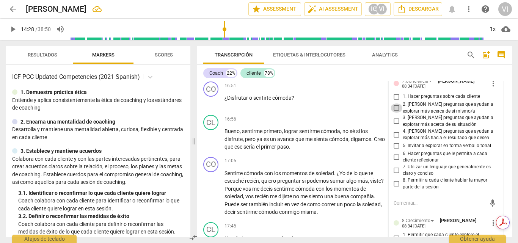
click at [395, 113] on input "2. [PERSON_NAME] preguntas que ayudan a explorar más acerca de sí mismo/a" at bounding box center [397, 108] width 12 height 9
checkbox input "true"
click at [394, 162] on input "6. Hacer preguntas que le permita a cada cliente reflexionar" at bounding box center [397, 156] width 12 height 9
checkbox input "true"
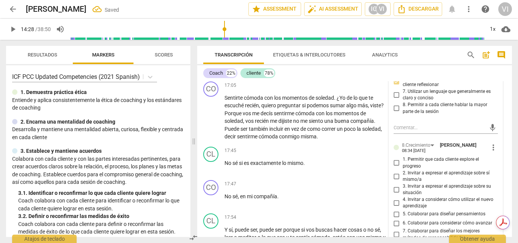
scroll to position [2102, 0]
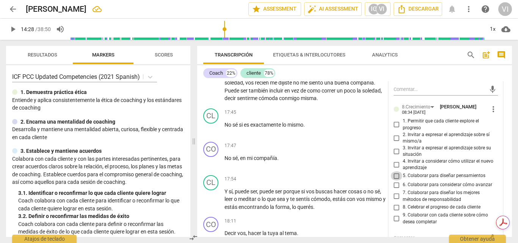
click at [395, 181] on input "5. Colaborar para diseñar pensamientos" at bounding box center [397, 175] width 12 height 9
checkbox input "true"
click at [13, 30] on span "play_arrow" at bounding box center [12, 29] width 9 height 9
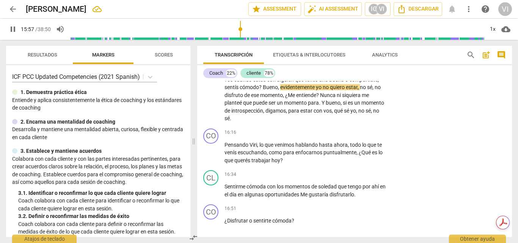
scroll to position [1870, 0]
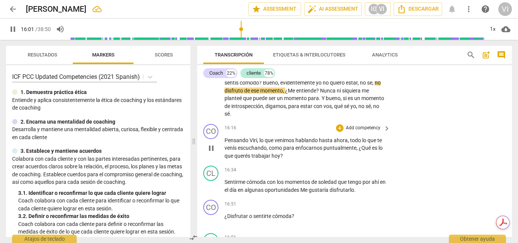
click at [375, 132] on p "Add competency" at bounding box center [363, 128] width 36 height 7
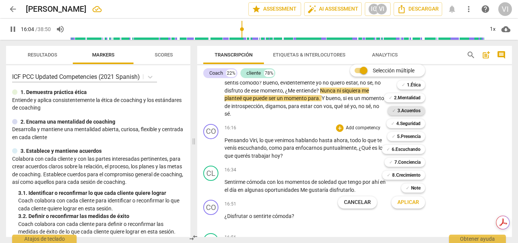
click at [410, 111] on b "3.Acuerdos" at bounding box center [409, 110] width 23 height 9
click at [411, 204] on span "Aplicar" at bounding box center [409, 203] width 22 height 8
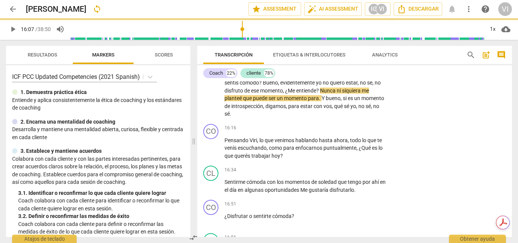
type input "968"
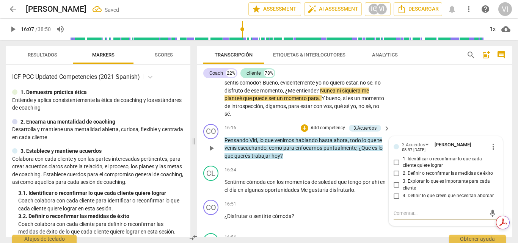
click at [394, 201] on input "4. Definir lo que creen que necesitan abordar" at bounding box center [397, 196] width 12 height 9
checkbox input "true"
click at [12, 28] on span "play_arrow" at bounding box center [12, 29] width 9 height 9
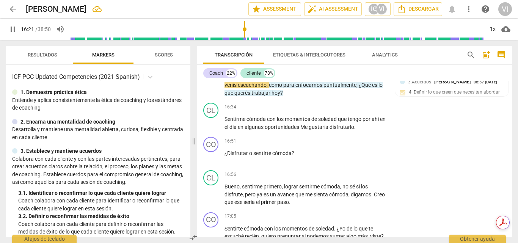
scroll to position [1945, 0]
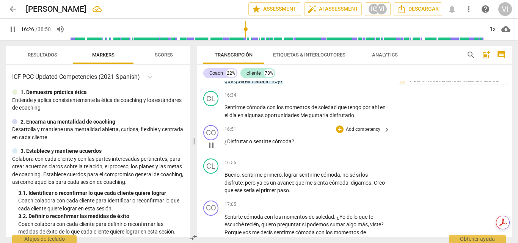
click at [369, 133] on p "Add competency" at bounding box center [363, 129] width 36 height 7
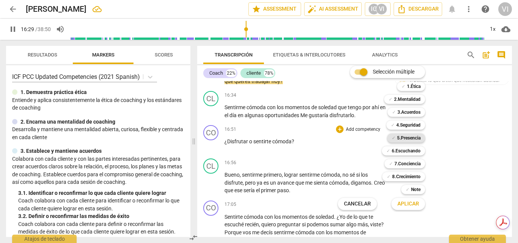
click at [411, 135] on b "5.Presencia" at bounding box center [409, 138] width 24 height 9
click at [407, 163] on b "7.Conciencia" at bounding box center [407, 163] width 26 height 9
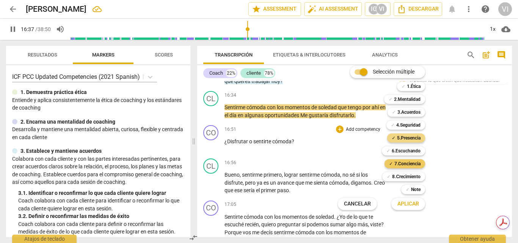
click at [407, 163] on b "7.Conciencia" at bounding box center [407, 163] width 26 height 9
click at [402, 163] on b "7.Conciencia" at bounding box center [407, 163] width 26 height 9
click at [404, 203] on span "Aplicar" at bounding box center [409, 204] width 22 height 8
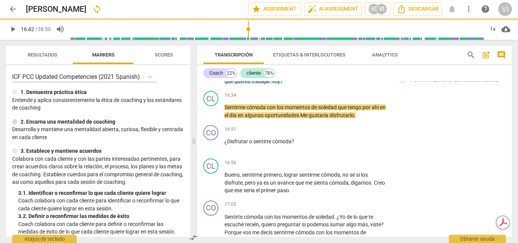
type input "1002"
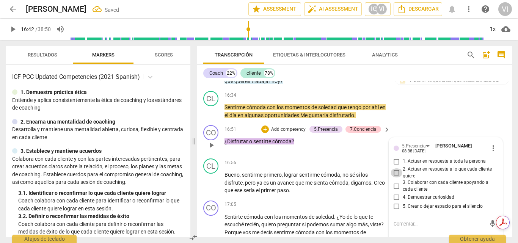
click at [395, 178] on input "2. Actuar en respuesta a lo que cada cliente quiere" at bounding box center [397, 172] width 12 height 9
checkbox input "true"
click at [395, 191] on input "3. Colaborar con cada cliente apoyando a cada cliente" at bounding box center [397, 186] width 12 height 9
checkbox input "true"
click at [396, 202] on input "4. Demuestrar curiosidad" at bounding box center [397, 197] width 12 height 9
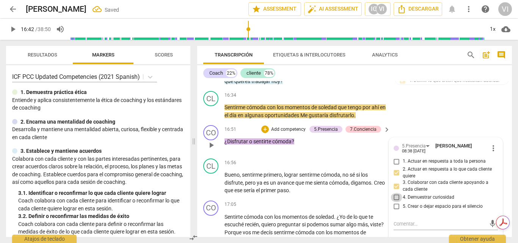
checkbox input "true"
click at [508, 146] on div "CO play_arrow pause 16:51 + Add competency 5.Presencia 7.Conciencia keyboard_ar…" at bounding box center [354, 138] width 315 height 33
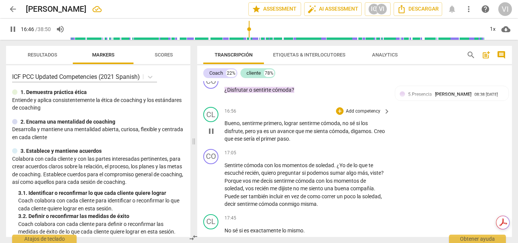
scroll to position [1983, 0]
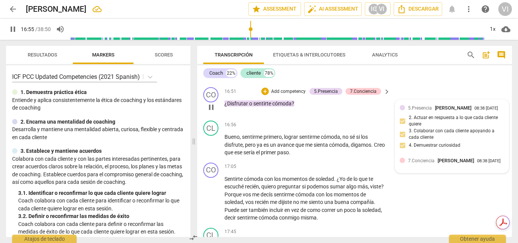
click at [400, 163] on div at bounding box center [402, 160] width 5 height 5
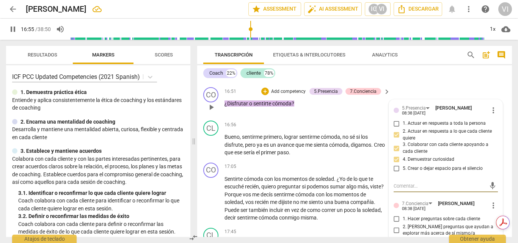
type input "1016"
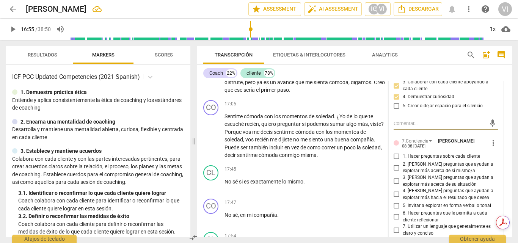
scroll to position [2059, 0]
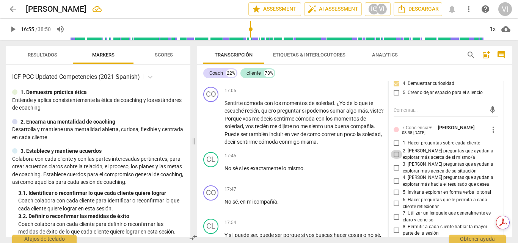
click at [397, 159] on input "2. [PERSON_NAME] preguntas que ayudan a explorar más acerca de sí mismo/a" at bounding box center [397, 154] width 12 height 9
checkbox input "true"
click at [394, 173] on input "3. [PERSON_NAME] preguntas que ayudan a explorar más acerca de su situación" at bounding box center [397, 167] width 12 height 9
checkbox input "true"
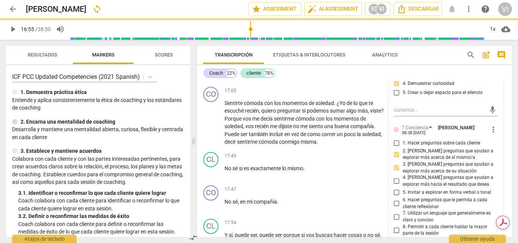
click at [13, 30] on span "play_arrow" at bounding box center [12, 29] width 9 height 9
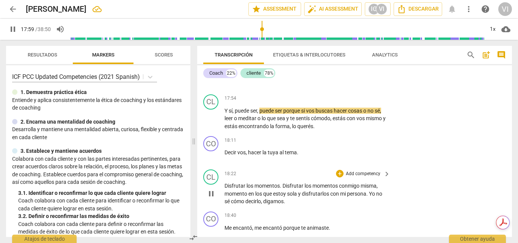
scroll to position [2180, 0]
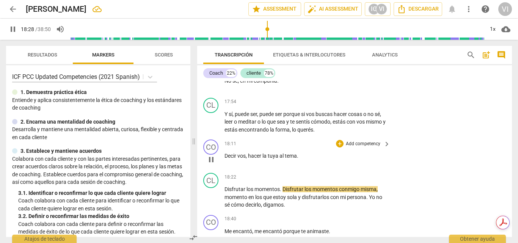
click at [369, 148] on p "Add competency" at bounding box center [363, 144] width 36 height 7
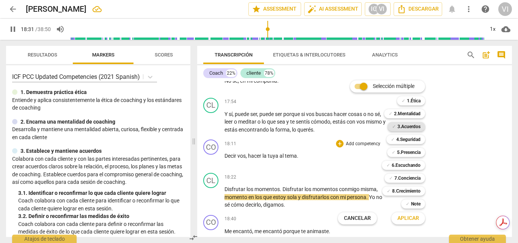
click at [405, 127] on b "3.Acuerdos" at bounding box center [409, 126] width 23 height 9
click at [406, 220] on span "Aplicar" at bounding box center [409, 219] width 22 height 8
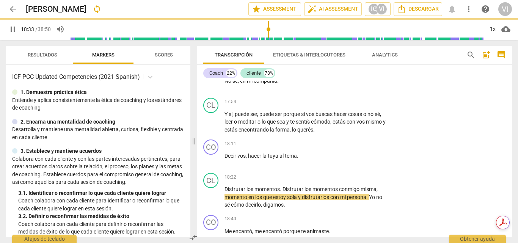
type input "1114"
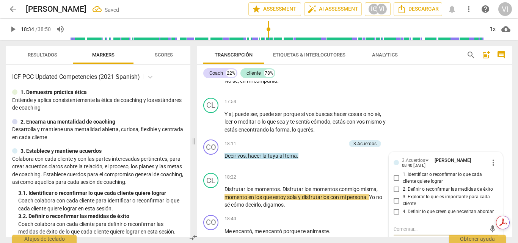
scroll to position [2183, 0]
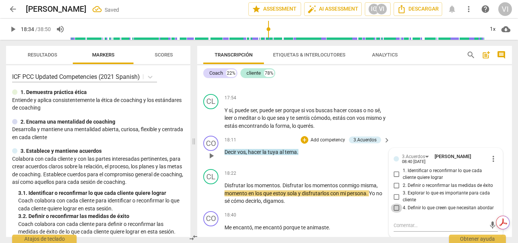
click at [396, 213] on input "4. Definir lo que creen que necesitan abordar" at bounding box center [397, 208] width 12 height 9
checkbox input "true"
click at [451, 91] on div "CO play_arrow pause 17:47 + Add competency keyboard_arrow_right No sé , en mi c…" at bounding box center [354, 74] width 315 height 33
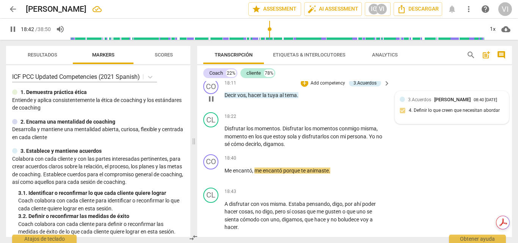
scroll to position [2259, 0]
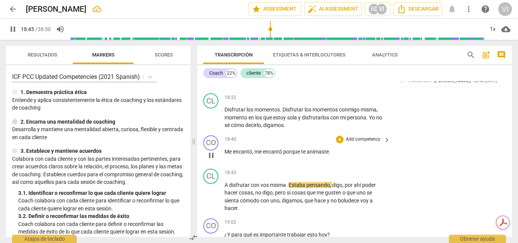
click at [368, 143] on p "Add competency" at bounding box center [363, 139] width 36 height 7
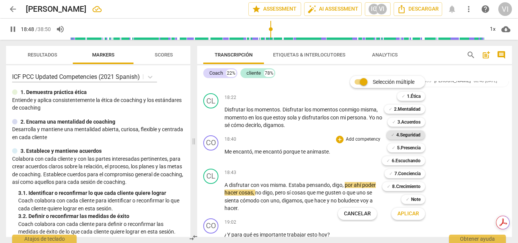
click at [414, 135] on b "4.Seguridad" at bounding box center [408, 134] width 24 height 9
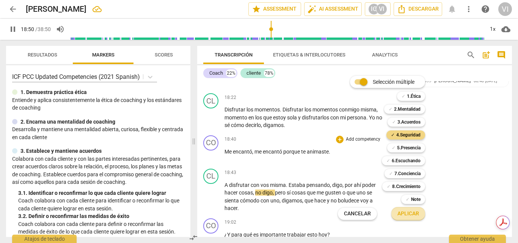
click at [409, 217] on span "Aplicar" at bounding box center [409, 214] width 22 height 8
type input "1131"
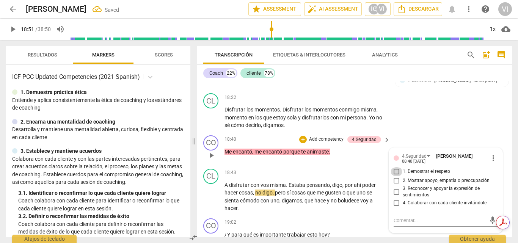
click at [394, 176] on input "1. Demostrar el respeto" at bounding box center [397, 171] width 12 height 9
checkbox input "true"
click at [395, 185] on input "2. Mostrar apoyo, empatía o preocupación" at bounding box center [397, 180] width 12 height 9
checkbox input "true"
click at [395, 196] on input "3. Reconocer y apoyar la expresión de sentimientos" at bounding box center [397, 191] width 12 height 9
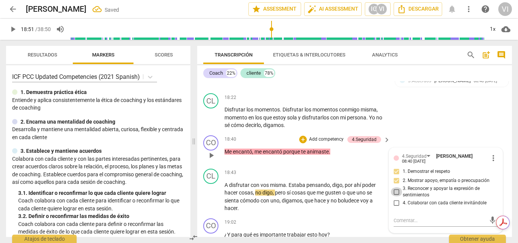
checkbox input "true"
click at [441, 105] on div "CL play_arrow pause 18:22 + Add competency keyboard_arrow_right Disfrutar los m…" at bounding box center [354, 111] width 315 height 42
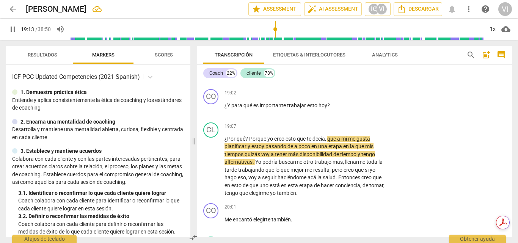
scroll to position [2380, 0]
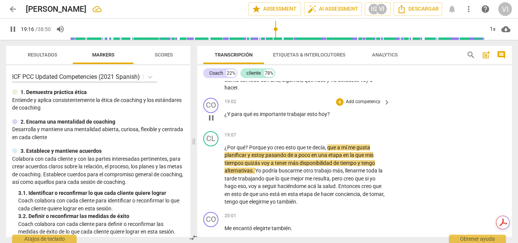
click at [353, 105] on p "Add competency" at bounding box center [363, 102] width 36 height 7
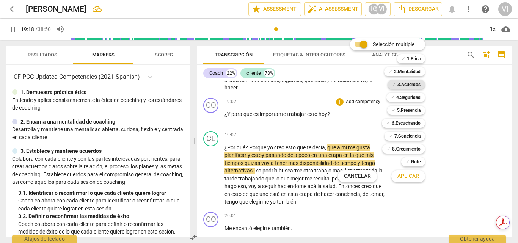
click at [407, 83] on b "3.Acuerdos" at bounding box center [409, 84] width 23 height 9
click at [411, 178] on span "Aplicar" at bounding box center [409, 177] width 22 height 8
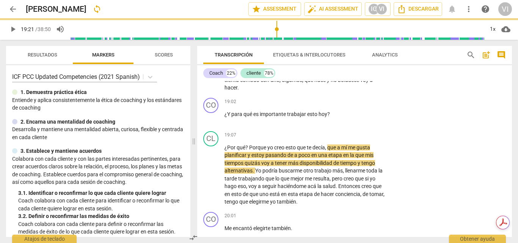
type input "1161"
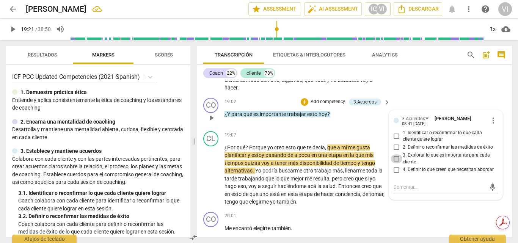
click at [395, 163] on input "3. Explorar lo que es importante para cada cliente" at bounding box center [397, 158] width 12 height 9
checkbox input "true"
click at [11, 30] on span "play_arrow" at bounding box center [12, 29] width 9 height 9
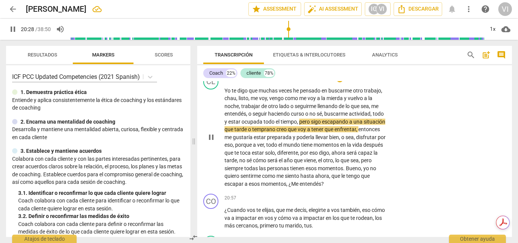
scroll to position [2607, 0]
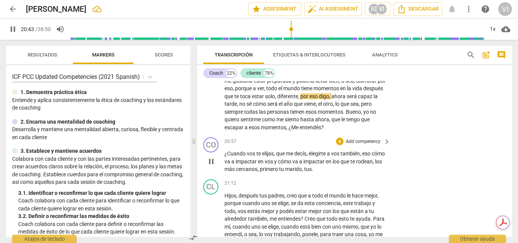
click at [371, 145] on p "Add competency" at bounding box center [363, 141] width 36 height 7
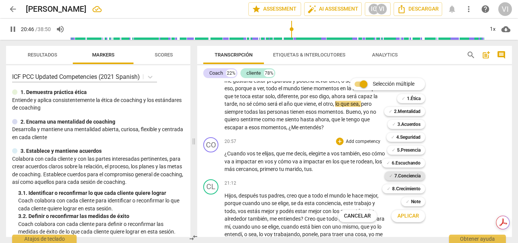
click at [410, 178] on b "7.Conciencia" at bounding box center [407, 175] width 26 height 9
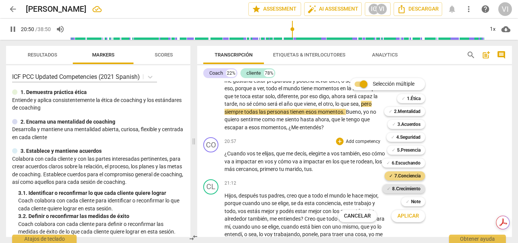
click at [410, 189] on b "8.Сrecimiento" at bounding box center [406, 188] width 28 height 9
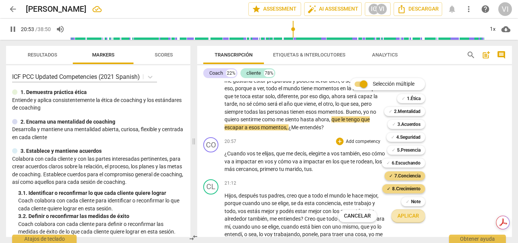
click at [406, 217] on span "Aplicar" at bounding box center [409, 216] width 22 height 8
type input "1254"
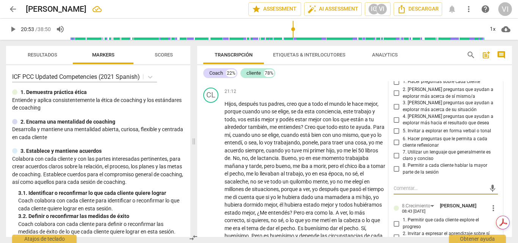
scroll to position [2661, 0]
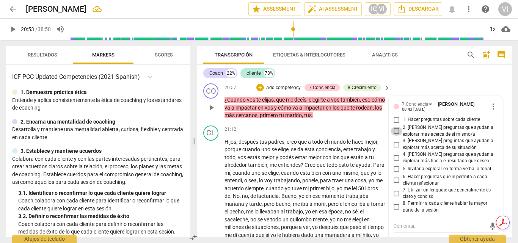
click at [396, 136] on input "2. [PERSON_NAME] preguntas que ayudan a explorar más acerca de sí mismo/a" at bounding box center [397, 131] width 12 height 9
checkbox input "true"
click at [395, 149] on input "3. [PERSON_NAME] preguntas que ayudan a explorar más acerca de su situación" at bounding box center [397, 144] width 12 height 9
checkbox input "true"
click at [395, 162] on input "4. [PERSON_NAME] preguntas que ayudan a explorar más hacia el resultado que des…" at bounding box center [397, 157] width 12 height 9
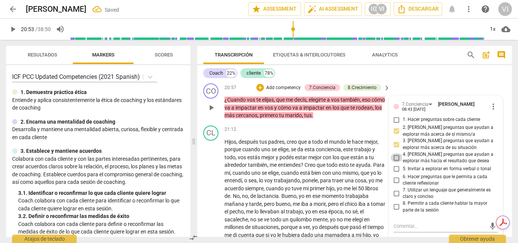
checkbox input "true"
click at [396, 198] on input "7. Utilizar un lenguaje que generalmente es claro y conciso" at bounding box center [397, 193] width 12 height 9
checkbox input "true"
click at [395, 212] on input "8. Permitir a cada cliente hablar la mayor parte de la sesión" at bounding box center [397, 207] width 12 height 9
checkbox input "true"
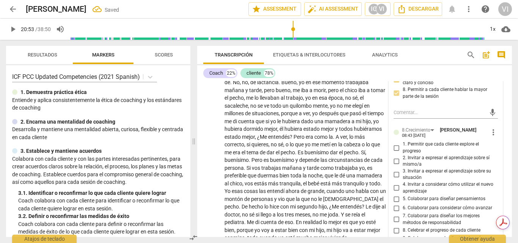
scroll to position [2813, 0]
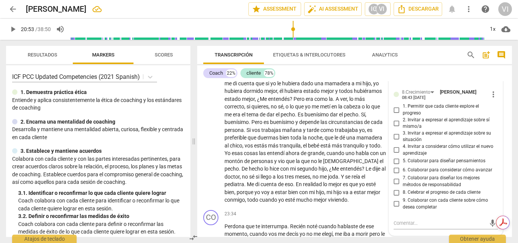
click at [394, 115] on input "1. Permitir que cada cliente explore el progreso" at bounding box center [397, 109] width 12 height 9
checkbox input "true"
click at [395, 128] on input "2. Invitar a expresar el aprendizaje sobre sí mismo/a" at bounding box center [397, 123] width 12 height 9
checkbox input "true"
click at [395, 155] on input "4. Invitar a considerar cómo utilizar el nuevo aprendizaje" at bounding box center [397, 150] width 12 height 9
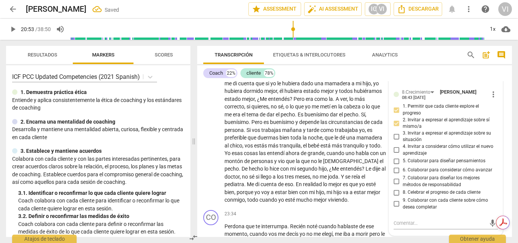
checkbox input "true"
click at [395, 166] on input "5. Colaborar para diseñar pensamientos" at bounding box center [397, 161] width 12 height 9
checkbox input "true"
click at [12, 28] on span "play_arrow" at bounding box center [12, 29] width 9 height 9
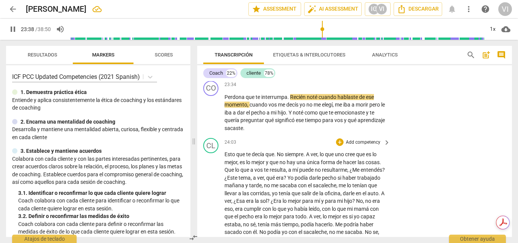
scroll to position [2925, 0]
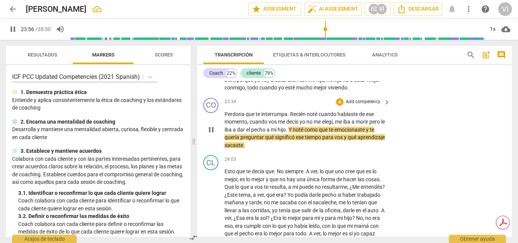
click at [368, 105] on p "Add competency" at bounding box center [363, 102] width 36 height 7
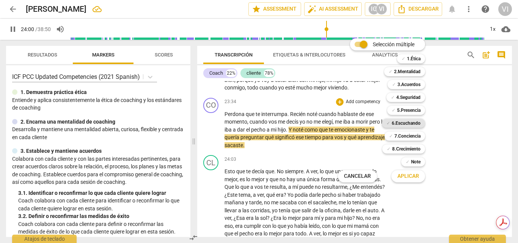
click at [409, 123] on b "6.Escuchando" at bounding box center [406, 123] width 29 height 9
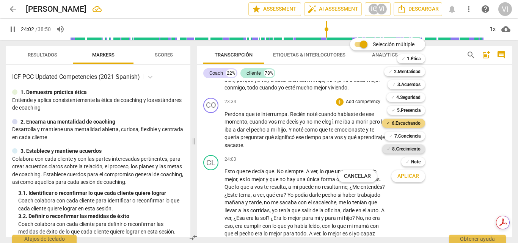
click at [409, 148] on b "8.Сrecimiento" at bounding box center [406, 149] width 28 height 9
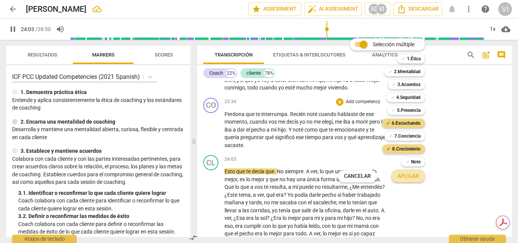
click at [404, 176] on span "Aplicar" at bounding box center [409, 177] width 22 height 8
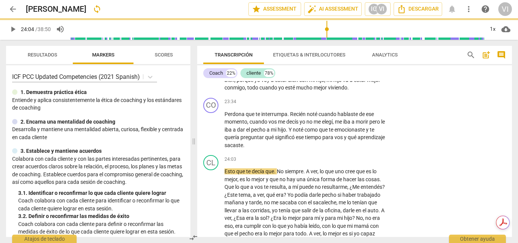
type input "1444"
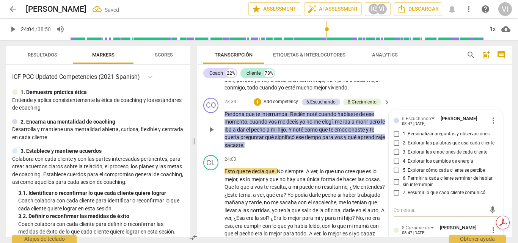
click at [394, 157] on input "3. Explorar las emociones de cada cliente" at bounding box center [397, 152] width 12 height 9
checkbox input "true"
click at [394, 166] on input "4. Explorar los cambios de energía" at bounding box center [397, 161] width 12 height 9
checkbox input "true"
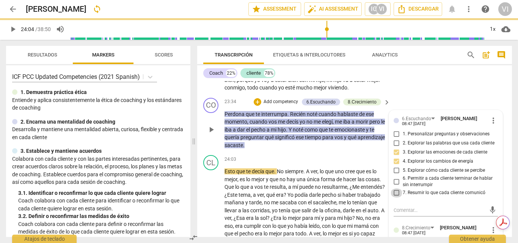
click at [394, 198] on input "7. Resumir lo que cada cliente comunicó" at bounding box center [397, 193] width 12 height 9
checkbox input "true"
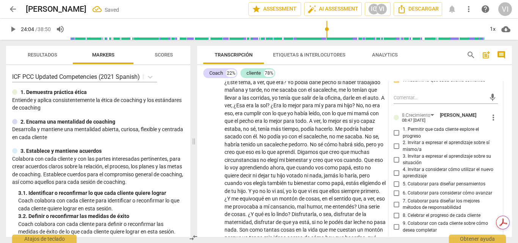
scroll to position [3039, 0]
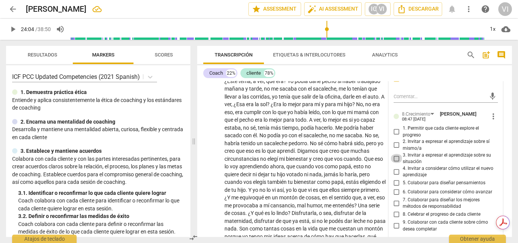
click at [398, 163] on input "3. Invitar a expresar el aprendizaje sobre su situación" at bounding box center [397, 158] width 12 height 9
checkbox input "true"
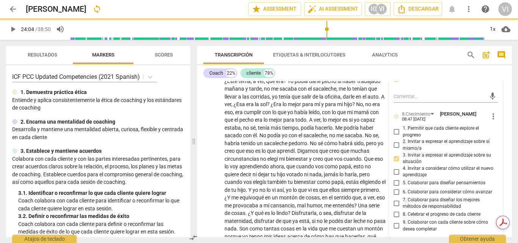
click at [394, 176] on input "4. Invitar a considerar cómo utilizar el nuevo aprendizaje" at bounding box center [397, 171] width 12 height 9
checkbox input "true"
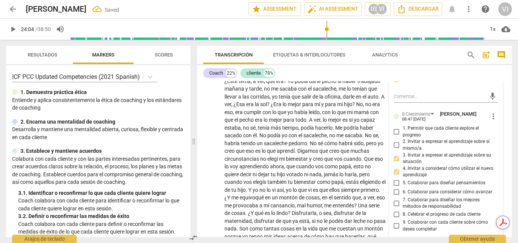
click at [14, 28] on span "play_arrow" at bounding box center [12, 29] width 9 height 9
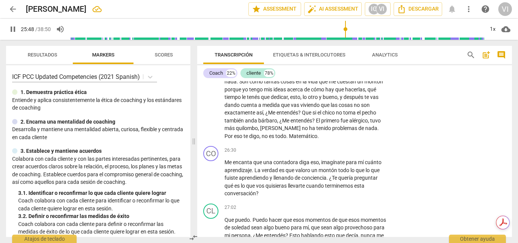
scroll to position [3191, 0]
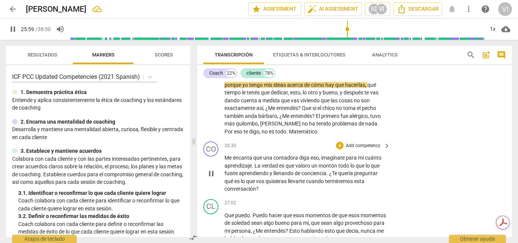
click at [368, 149] on p "Add competency" at bounding box center [363, 146] width 36 height 7
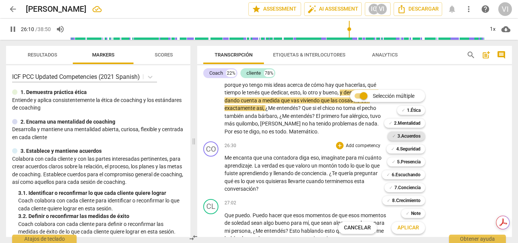
click at [407, 139] on b "3.Acuerdos" at bounding box center [409, 136] width 23 height 9
click at [414, 150] on b "4.Seguridad" at bounding box center [408, 149] width 24 height 9
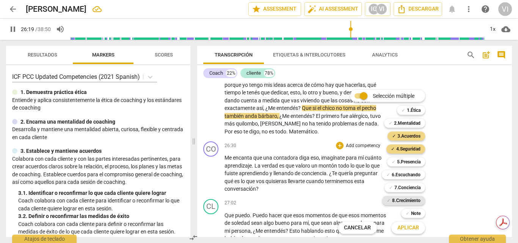
click at [408, 202] on b "8.Сrecimiento" at bounding box center [406, 200] width 28 height 9
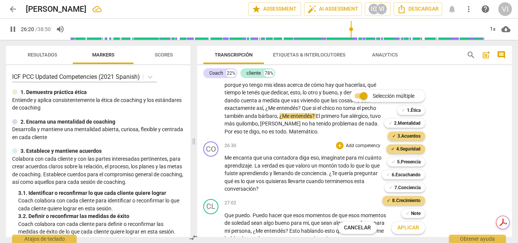
click at [404, 230] on span "Aplicar" at bounding box center [409, 228] width 22 height 8
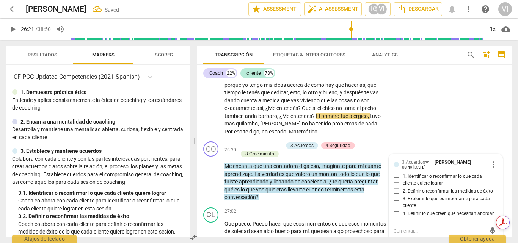
scroll to position [3279, 0]
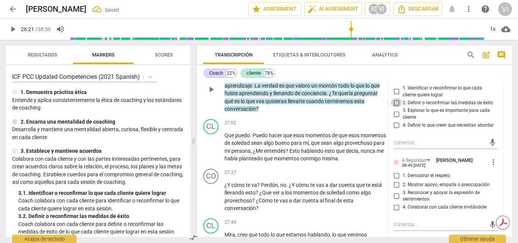
click at [397, 107] on input "2. Definir o reconfirmar las medidas de éxito" at bounding box center [397, 102] width 12 height 9
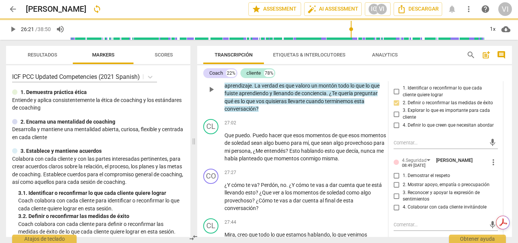
click at [396, 190] on input "2. Mostrar apoyo, empatía o preocupación" at bounding box center [397, 185] width 12 height 9
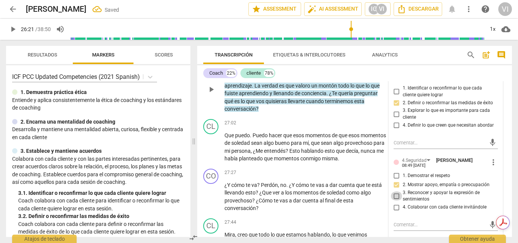
click at [394, 201] on input "3. Reconocer y apoyar la expresión de sentimientos" at bounding box center [397, 196] width 12 height 9
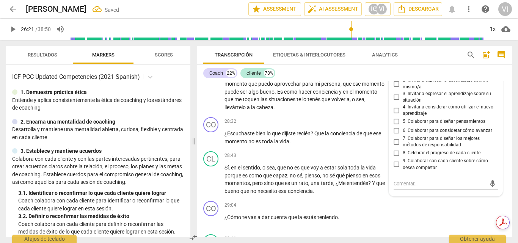
scroll to position [3431, 0]
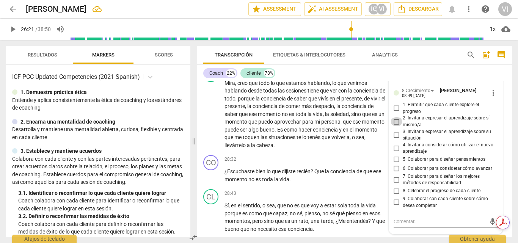
click at [393, 126] on input "2. Invitar a expresar el aprendizaje sobre sí mismo/a" at bounding box center [397, 121] width 12 height 9
click at [13, 30] on span "play_arrow" at bounding box center [12, 29] width 9 height 9
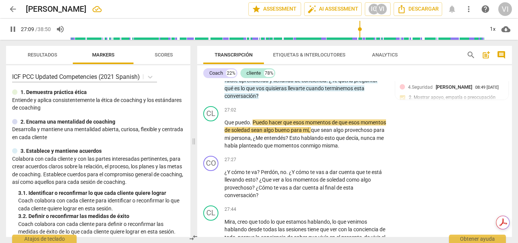
scroll to position [3314, 0]
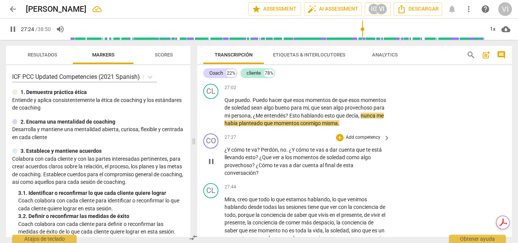
click at [369, 141] on p "Add competency" at bounding box center [363, 137] width 36 height 7
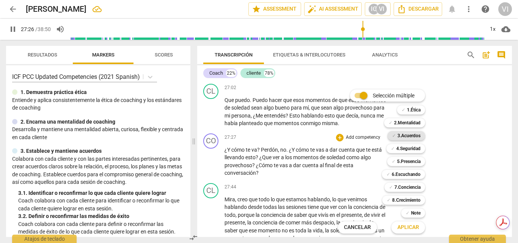
click at [410, 135] on b "3.Acuerdos" at bounding box center [409, 135] width 23 height 9
click at [407, 230] on span "Aplicar" at bounding box center [409, 228] width 22 height 8
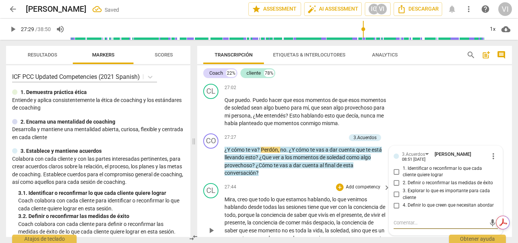
scroll to position [3402, 0]
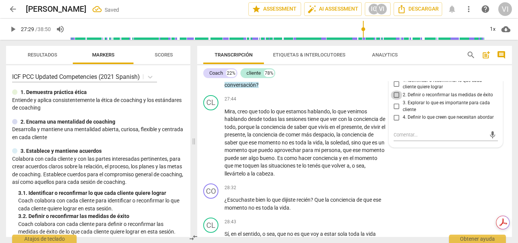
click at [395, 100] on input "2. Definir o reconfirmar las medidas de éxito" at bounding box center [397, 95] width 12 height 9
click at [12, 27] on span "play_arrow" at bounding box center [12, 29] width 9 height 9
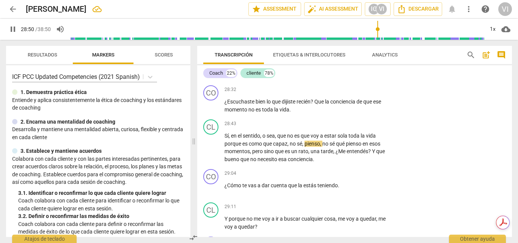
scroll to position [3500, 0]
click at [369, 94] on p "Add competency" at bounding box center [363, 90] width 36 height 7
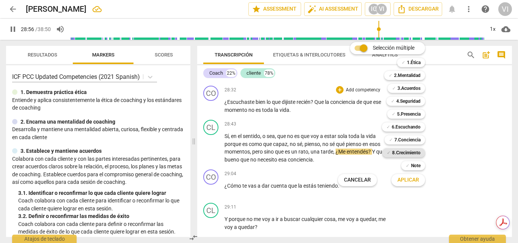
click at [412, 150] on b "8.Сrecimiento" at bounding box center [406, 152] width 28 height 9
click at [410, 179] on span "Aplicar" at bounding box center [409, 180] width 22 height 8
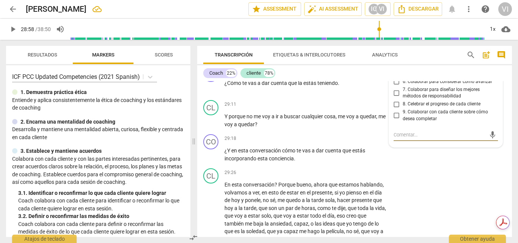
scroll to position [3565, 0]
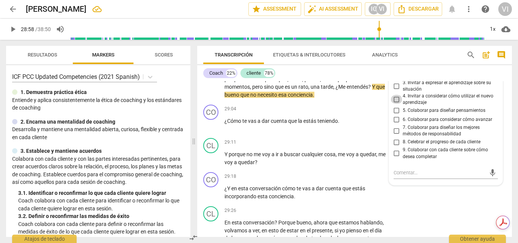
click at [392, 104] on input "4. Invitar a considerar cómo utilizar el nuevo aprendizaje" at bounding box center [397, 99] width 12 height 9
click at [393, 91] on input "3. Invitar a expresar el aprendizaje sobre su situación" at bounding box center [397, 86] width 12 height 9
click at [396, 77] on input "2. Invitar a expresar el aprendizaje sobre sí mismo/a" at bounding box center [397, 72] width 12 height 9
click at [15, 27] on span "play_arrow" at bounding box center [12, 29] width 9 height 9
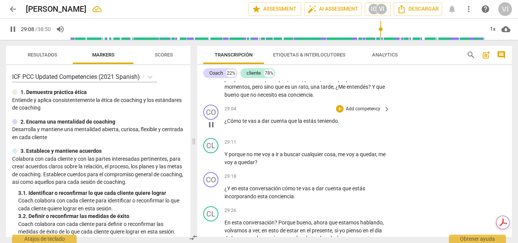
click at [361, 113] on p "Add competency" at bounding box center [363, 109] width 36 height 7
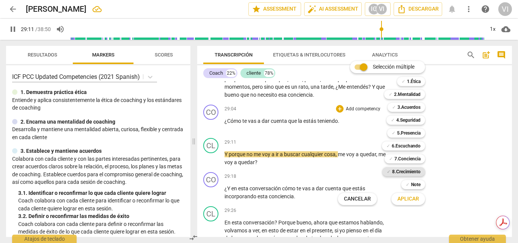
click at [401, 170] on b "8.Сrecimiento" at bounding box center [406, 171] width 28 height 9
click at [403, 200] on span "Aplicar" at bounding box center [409, 199] width 22 height 8
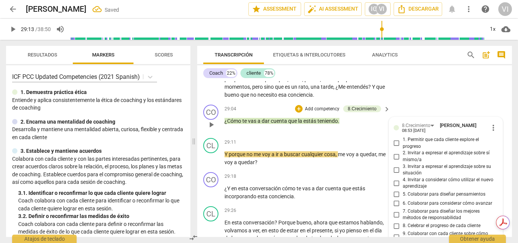
scroll to position [3687, 0]
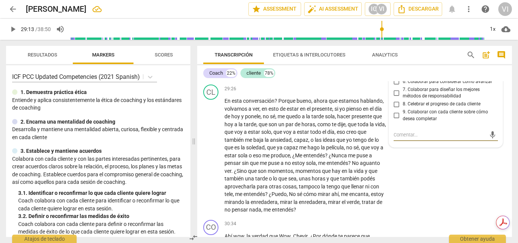
click at [395, 86] on input "6. Colaborar para considerar cómo avanzar" at bounding box center [397, 81] width 12 height 9
click at [12, 30] on span "play_arrow" at bounding box center [12, 29] width 9 height 9
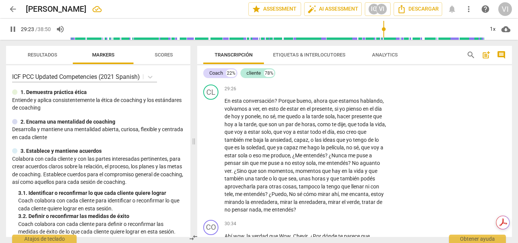
click at [339, 58] on div "+" at bounding box center [340, 55] width 8 height 8
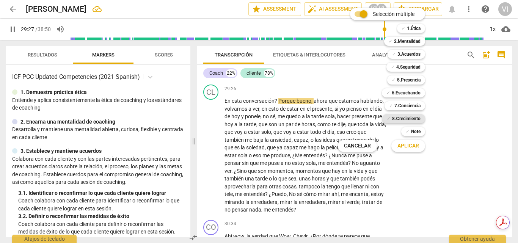
click at [401, 117] on b "8.Сrecimiento" at bounding box center [406, 118] width 28 height 9
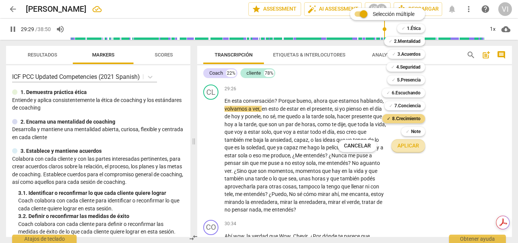
click at [405, 148] on span "Aplicar" at bounding box center [409, 146] width 22 height 8
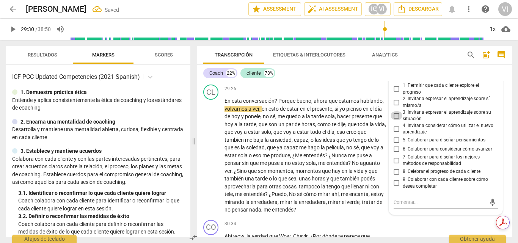
click at [396, 120] on input "3. Invitar a expresar el aprendizaje sobre su situación" at bounding box center [397, 115] width 12 height 9
click at [394, 154] on input "6. Colaborar para considerar cómo avanzar" at bounding box center [397, 149] width 12 height 9
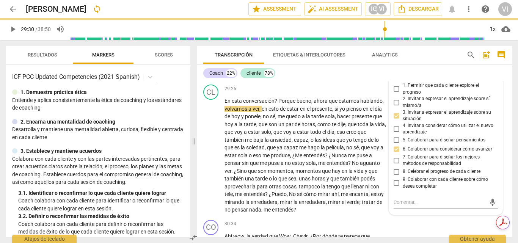
click at [14, 31] on span "play_arrow" at bounding box center [12, 29] width 9 height 9
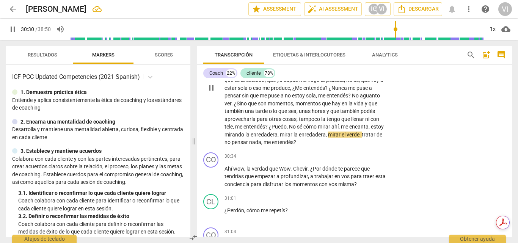
scroll to position [3763, 0]
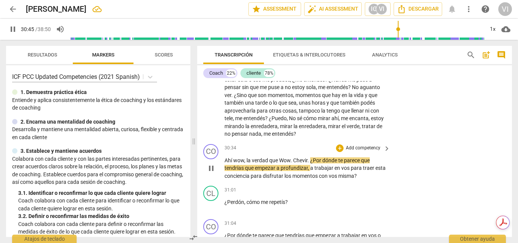
click at [373, 152] on p "Add competency" at bounding box center [363, 148] width 36 height 7
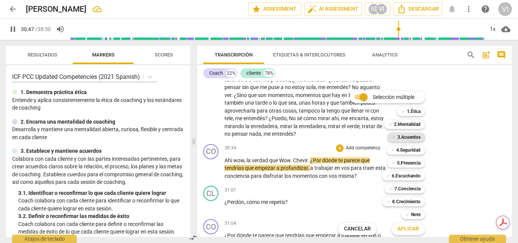
click at [405, 138] on b "3.Acuerdos" at bounding box center [409, 137] width 23 height 9
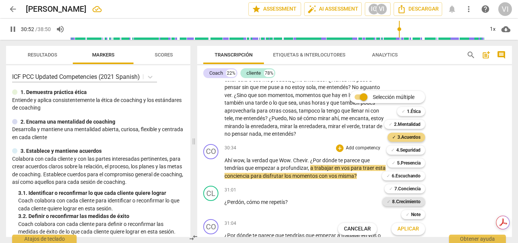
click at [411, 203] on b "8.Сrecimiento" at bounding box center [406, 201] width 28 height 9
click at [404, 231] on span "Aplicar" at bounding box center [409, 229] width 22 height 8
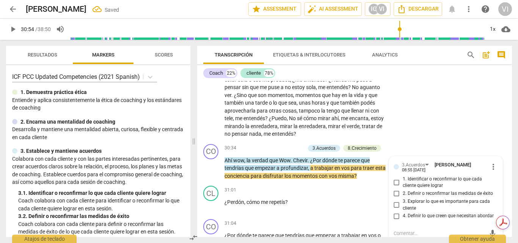
scroll to position [3861, 0]
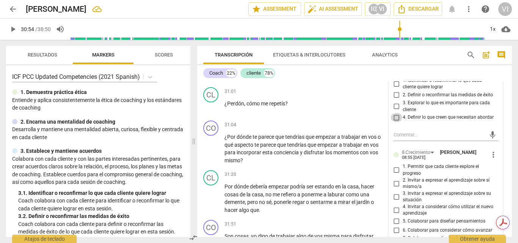
click at [395, 122] on input "4. Definir lo que creen que necesitan abordar" at bounding box center [397, 117] width 12 height 9
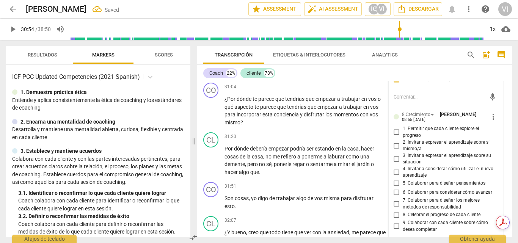
scroll to position [3937, 0]
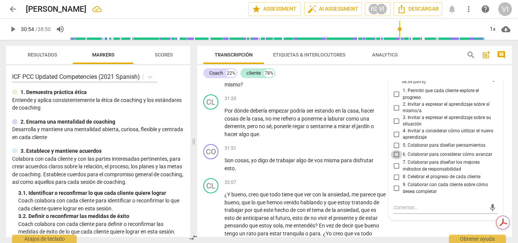
click at [394, 159] on input "6. Colaborar para considerar cómo avanzar" at bounding box center [397, 154] width 12 height 9
click at [395, 171] on input "7. Colaborar para diseñar los mejores métodos de responsabilidad" at bounding box center [397, 166] width 12 height 9
click at [395, 182] on input "8. Celebrar el progreso de cada cliente" at bounding box center [397, 177] width 12 height 9
click at [10, 32] on span "play_arrow" at bounding box center [12, 29] width 9 height 9
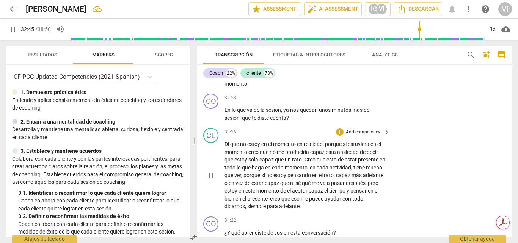
scroll to position [4089, 0]
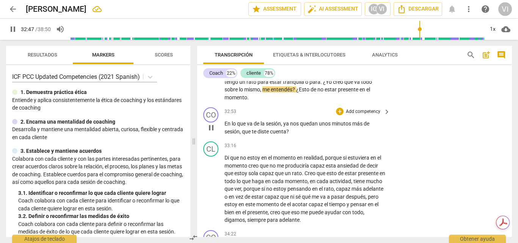
click at [370, 115] on p "Add competency" at bounding box center [363, 111] width 36 height 7
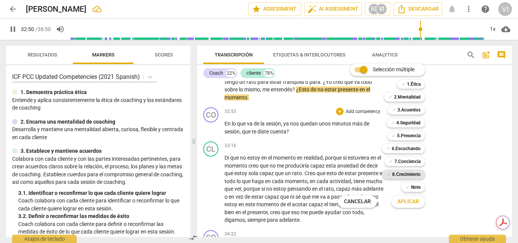
click at [410, 175] on b "8.Сrecimiento" at bounding box center [406, 174] width 28 height 9
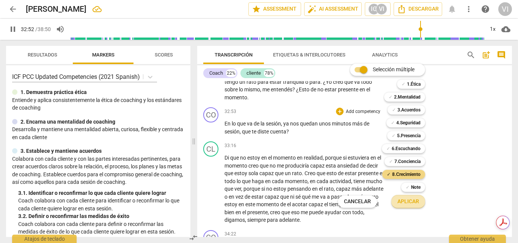
click at [407, 201] on span "Aplicar" at bounding box center [409, 202] width 22 height 8
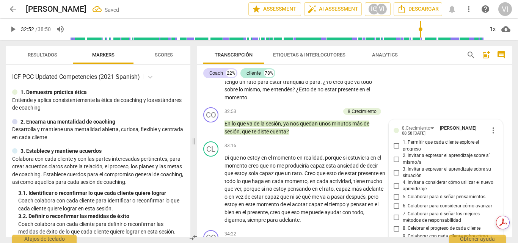
scroll to position [4213, 0]
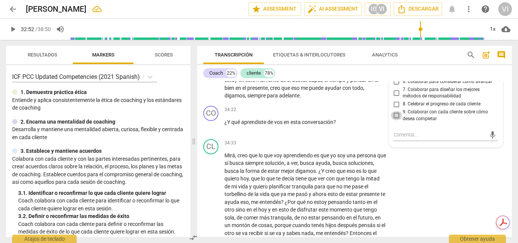
click at [395, 120] on input "9. Colaborar con cada cliente sobre cómo desea completar" at bounding box center [397, 115] width 12 height 9
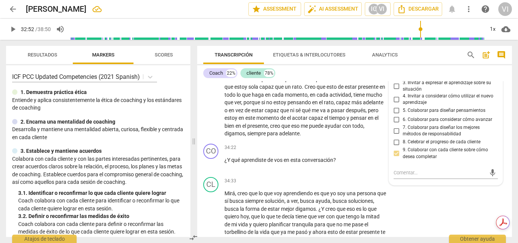
click at [394, 91] on input "3. Invitar a expresar el aprendizaje sobre su situación" at bounding box center [397, 86] width 12 height 9
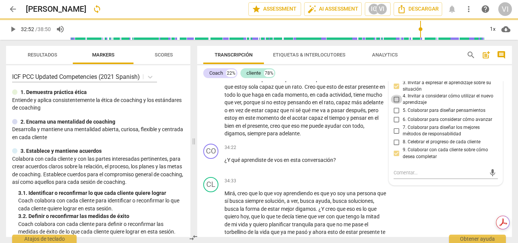
click at [396, 104] on input "4. Invitar a considerar cómo utilizar el nuevo aprendizaje" at bounding box center [397, 99] width 12 height 9
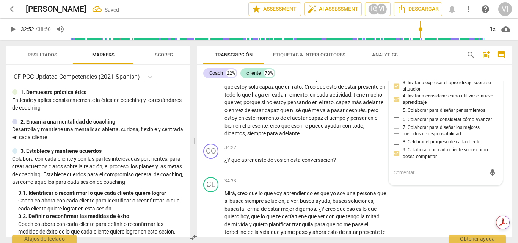
click at [11, 29] on span "play_arrow" at bounding box center [12, 29] width 9 height 9
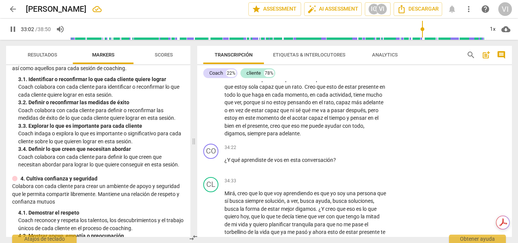
scroll to position [0, 0]
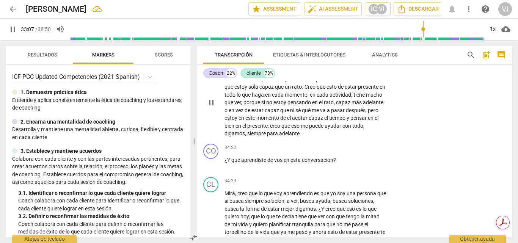
click at [460, 141] on div "CL play_arrow pause 33:16 + Add competency keyboard_arrow_right Di que no estoy…" at bounding box center [354, 96] width 315 height 89
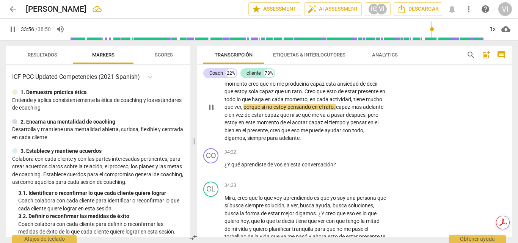
scroll to position [4176, 0]
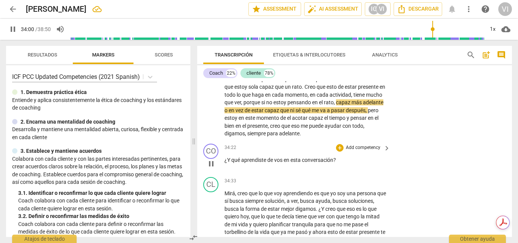
click at [355, 151] on p "Add competency" at bounding box center [363, 148] width 36 height 7
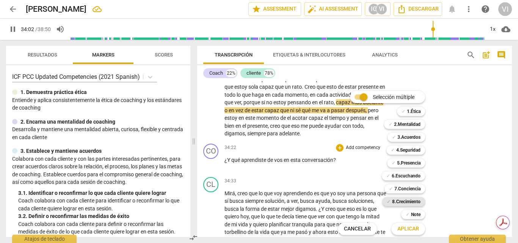
click at [412, 200] on b "8.Сrecimiento" at bounding box center [406, 201] width 28 height 9
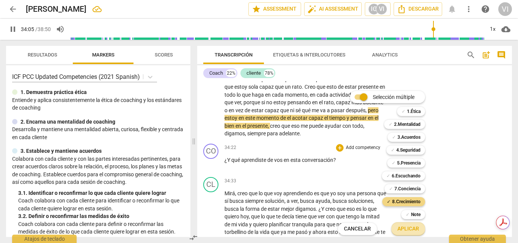
click at [402, 230] on span "Aplicar" at bounding box center [409, 229] width 22 height 8
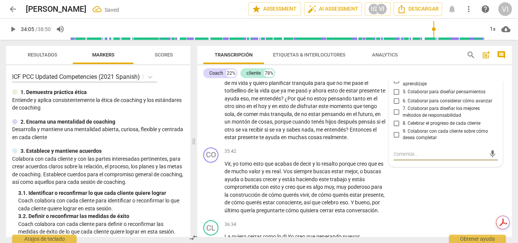
scroll to position [4298, 0]
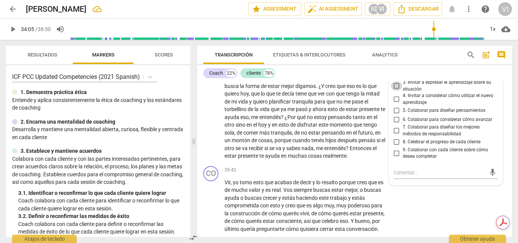
click at [393, 91] on input "3. Invitar a expresar el aprendizaje sobre su situación" at bounding box center [397, 86] width 12 height 9
click at [394, 77] on input "2. Invitar a expresar el aprendizaje sobre sí mismo/a" at bounding box center [397, 72] width 12 height 9
click at [394, 91] on input "3. Invitar a expresar el aprendizaje sobre su situación" at bounding box center [397, 86] width 12 height 9
click at [13, 28] on span "play_arrow" at bounding box center [12, 29] width 9 height 9
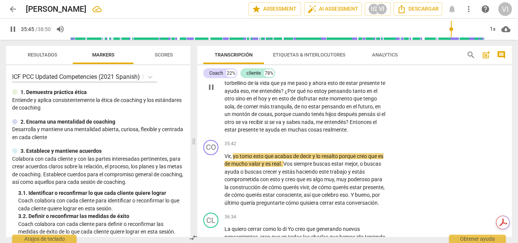
scroll to position [4374, 0]
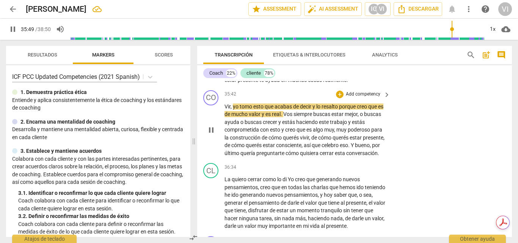
click at [368, 98] on p "Add competency" at bounding box center [363, 94] width 36 height 7
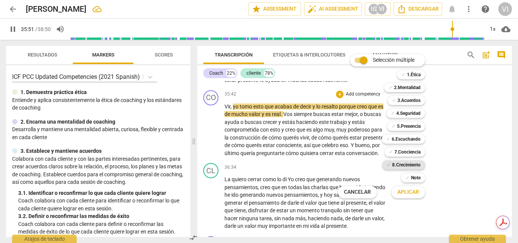
click at [412, 165] on b "8.Сrecimiento" at bounding box center [406, 164] width 28 height 9
click at [408, 195] on span "Aplicar" at bounding box center [409, 193] width 22 height 8
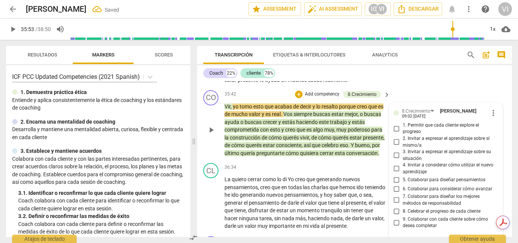
scroll to position [4489, 0]
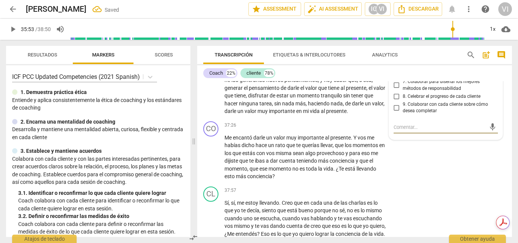
click at [395, 101] on input "8. Celebrar el progreso de cada cliente" at bounding box center [397, 96] width 12 height 9
click at [395, 112] on input "9. Colaborar con cada cliente sobre cómo desea completar" at bounding box center [397, 107] width 12 height 9
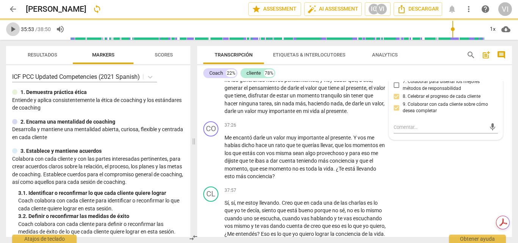
click at [14, 29] on span "play_arrow" at bounding box center [12, 29] width 9 height 9
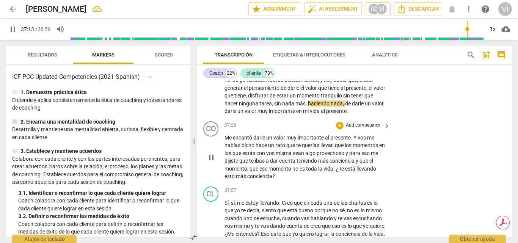
click at [362, 129] on p "Add competency" at bounding box center [363, 125] width 36 height 7
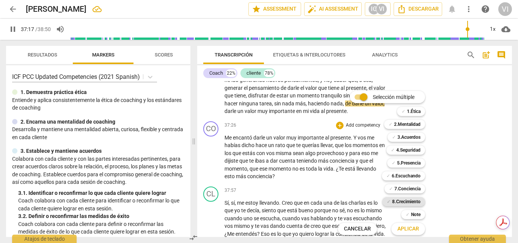
click at [404, 202] on b "8.Сrecimiento" at bounding box center [406, 201] width 28 height 9
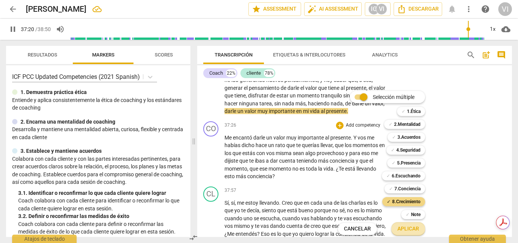
click at [405, 231] on span "Aplicar" at bounding box center [409, 229] width 22 height 8
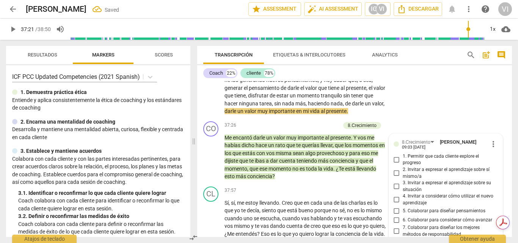
scroll to position [4643, 0]
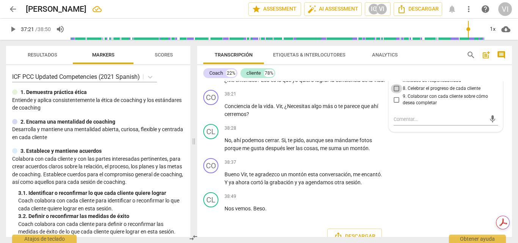
click at [396, 93] on input "8. Celebrar el progreso de cada cliente" at bounding box center [397, 88] width 12 height 9
click at [396, 104] on input "9. Colaborar con cada cliente sobre cómo desea completar" at bounding box center [397, 99] width 12 height 9
click at [14, 28] on span "play_arrow" at bounding box center [12, 29] width 9 height 9
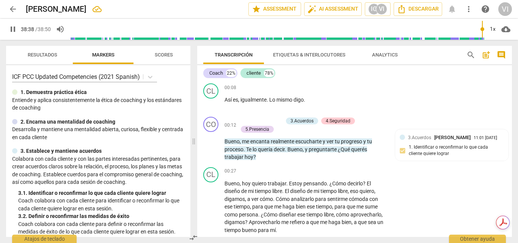
scroll to position [0, 0]
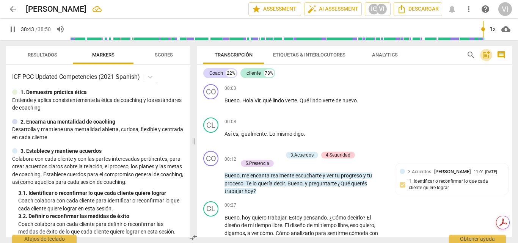
click at [487, 56] on span "post_add" at bounding box center [486, 54] width 9 height 9
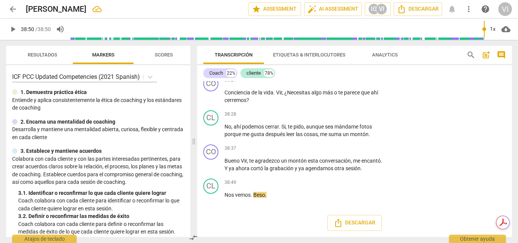
scroll to position [17, 0]
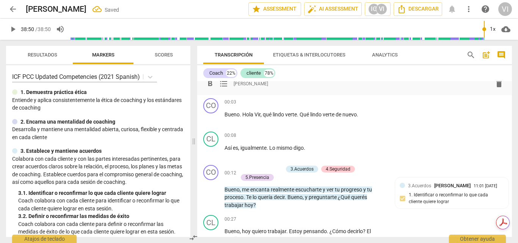
click at [287, 91] on div "format_bold format_list_bulleted [PERSON_NAME] delete Summary: Encarna una ment…" at bounding box center [354, 79] width 315 height 31
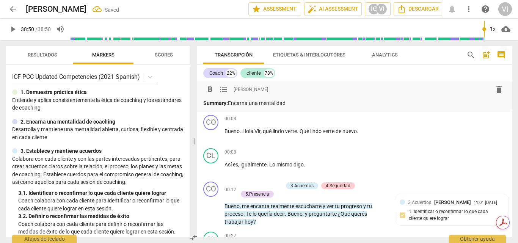
click at [298, 102] on p "Summary: Encarna una mentalidad" at bounding box center [354, 103] width 303 height 8
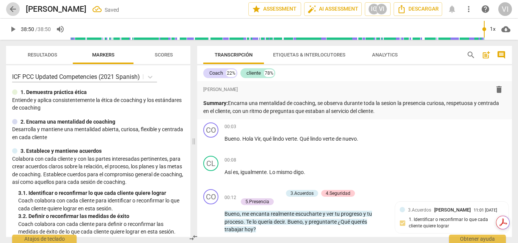
click at [17, 10] on span "arrow_back" at bounding box center [12, 9] width 9 height 9
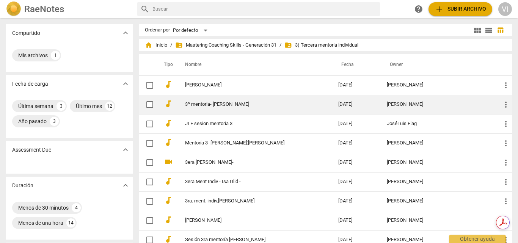
click at [238, 107] on link "3º mentoria- [PERSON_NAME]" at bounding box center [248, 105] width 126 height 6
